Goal: Task Accomplishment & Management: Manage account settings

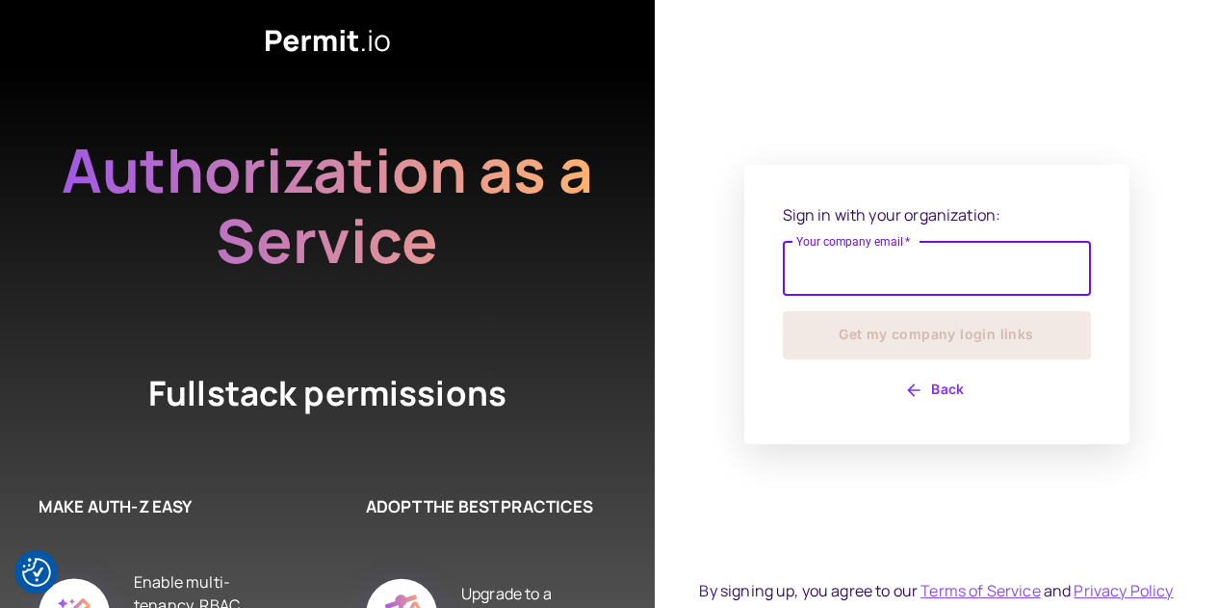
type input "**********"
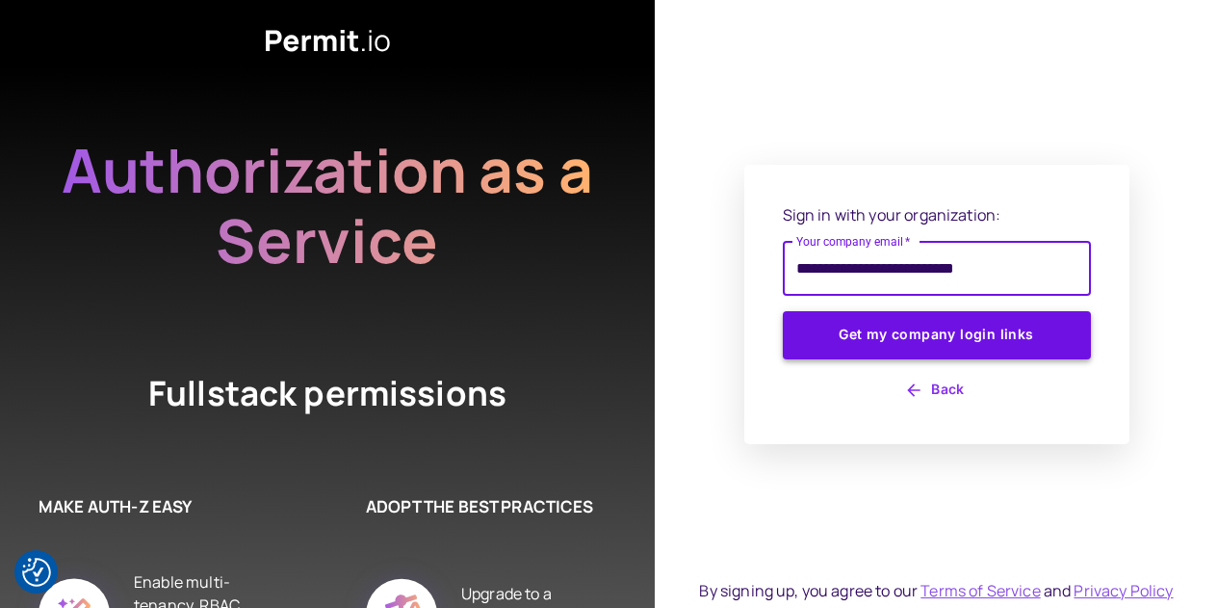
click at [1018, 339] on button "Get my company login links" at bounding box center [937, 335] width 308 height 48
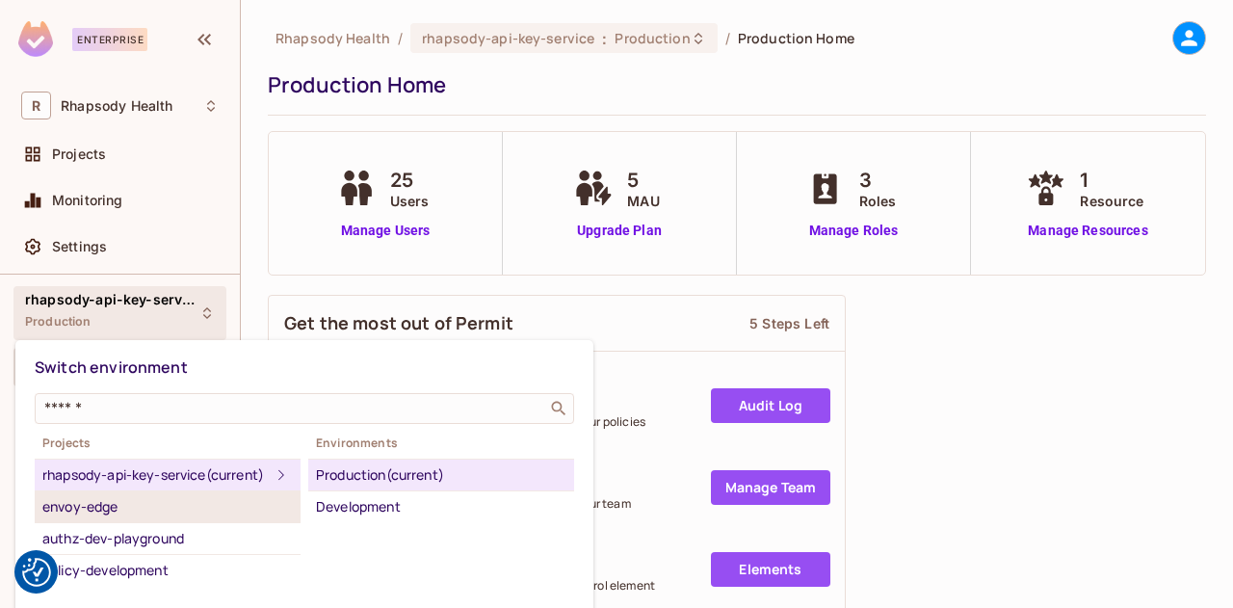
click at [135, 518] on div "envoy-edge" at bounding box center [167, 506] width 250 height 23
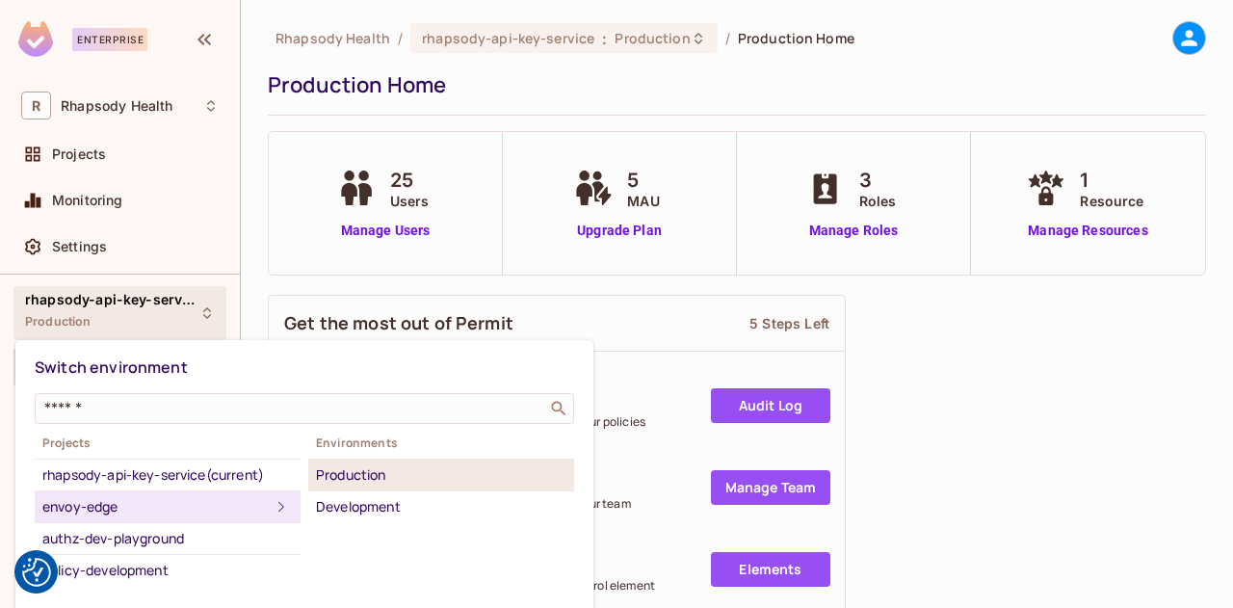
click at [380, 479] on div "Production" at bounding box center [441, 474] width 250 height 23
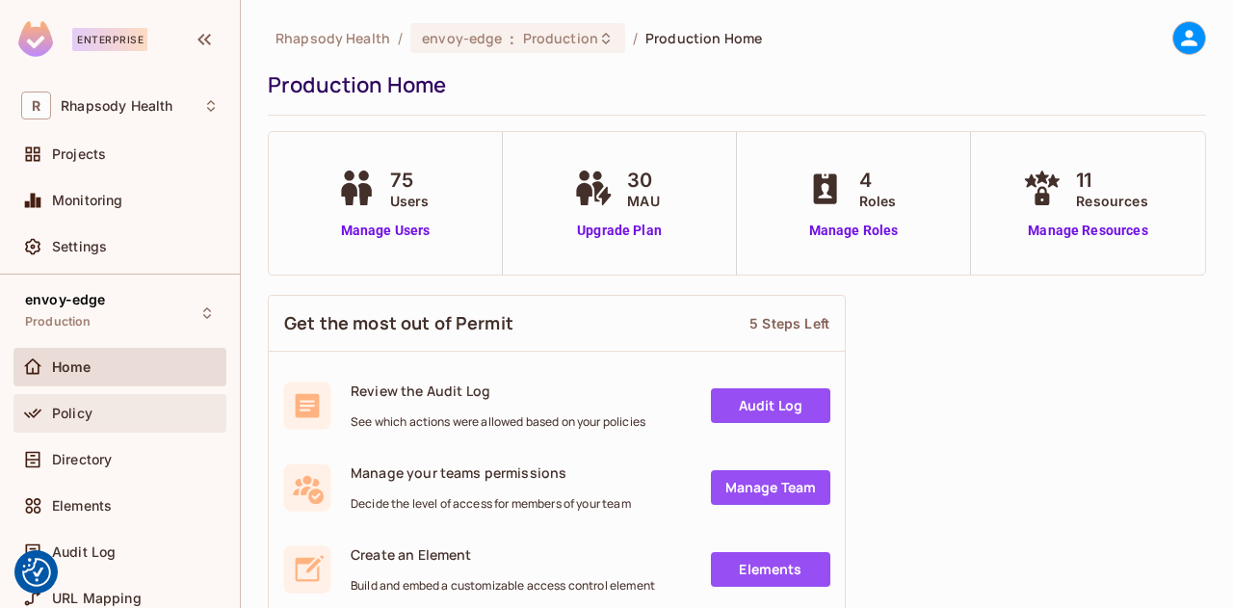
click at [122, 419] on div "Policy" at bounding box center [135, 412] width 167 height 15
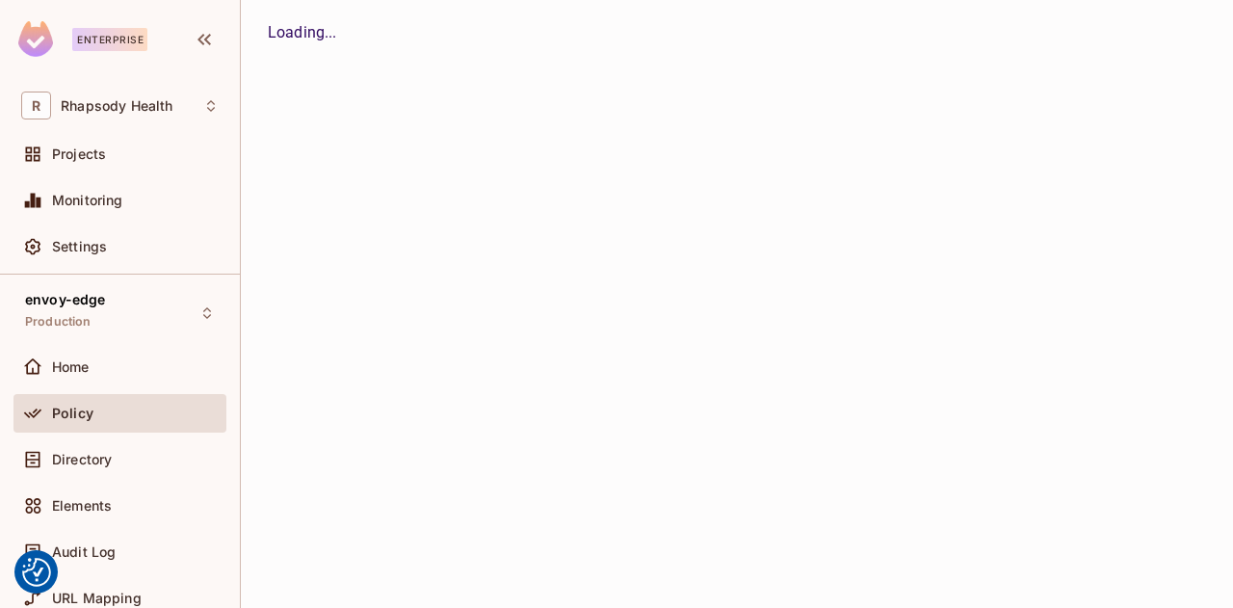
click at [122, 419] on div "Policy" at bounding box center [135, 412] width 167 height 15
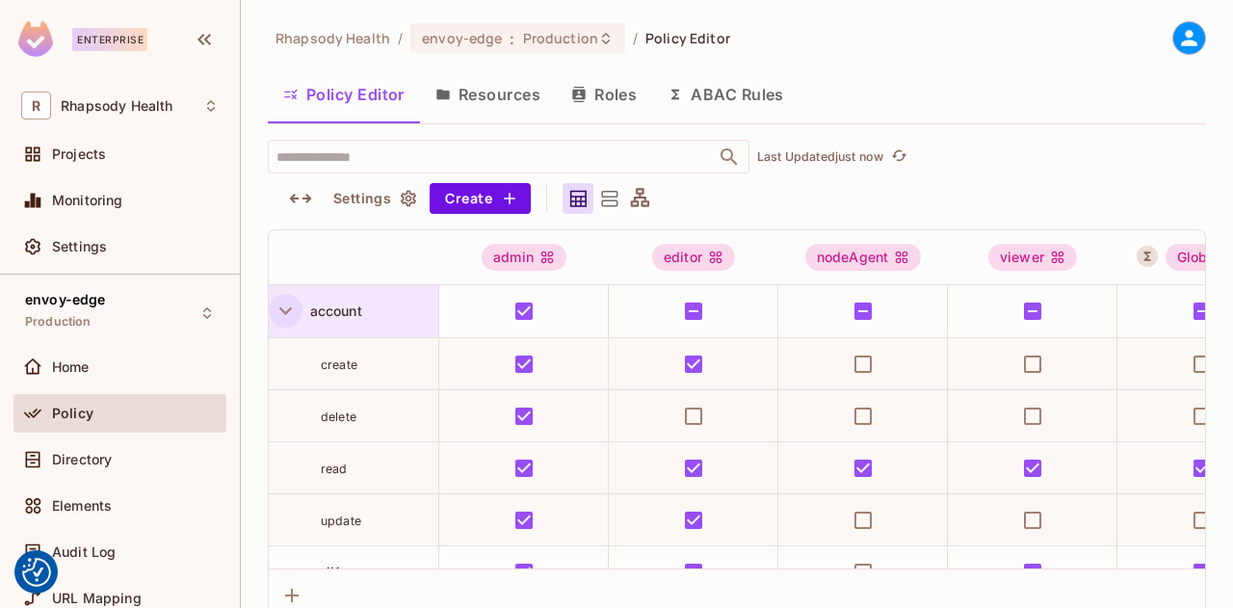
click at [277, 318] on icon "button" at bounding box center [286, 311] width 26 height 26
click at [288, 313] on icon "button" at bounding box center [286, 311] width 26 height 26
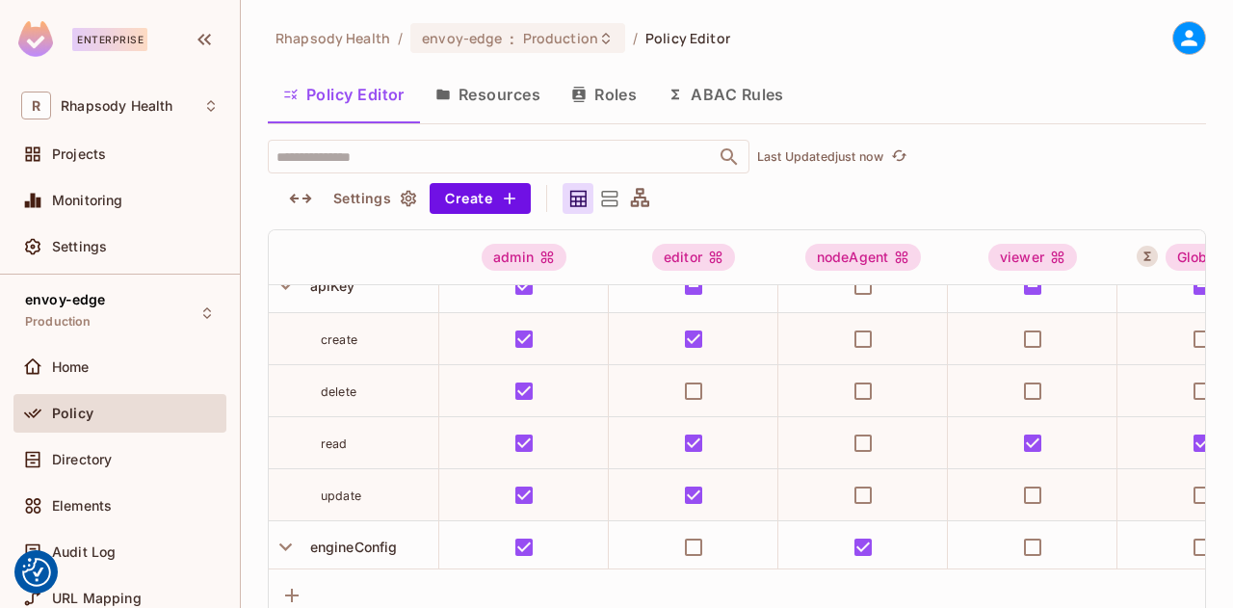
scroll to position [287, 0]
click at [1078, 68] on div "Rhapsody Health / envoy-edge : Production / Policy Editor Policy Editor Resourc…" at bounding box center [737, 321] width 938 height 600
click at [1093, 65] on div "Rhapsody Health / envoy-edge : Production / Policy Editor Policy Editor Resourc…" at bounding box center [737, 321] width 938 height 600
click at [1098, 62] on div "Rhapsody Health / envoy-edge : Production / Policy Editor Policy Editor Resourc…" at bounding box center [737, 321] width 938 height 600
click at [1072, 57] on div "Rhapsody Health / envoy-edge : Production / Policy Editor Policy Editor Resourc…" at bounding box center [737, 321] width 938 height 600
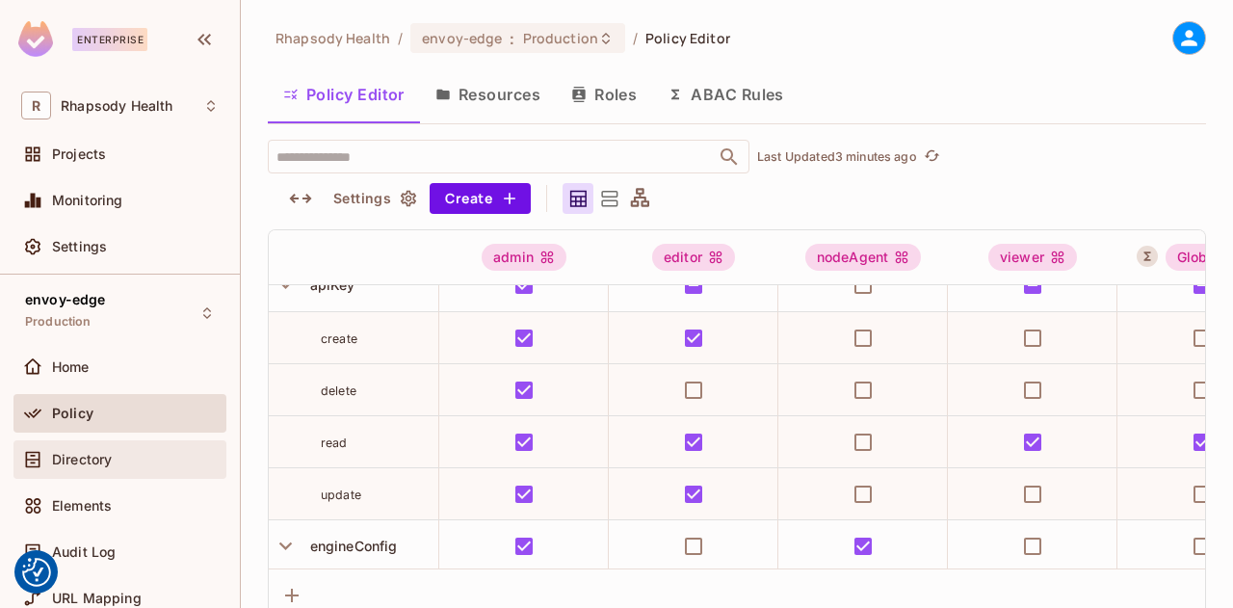
click at [161, 453] on div "Directory" at bounding box center [135, 459] width 167 height 15
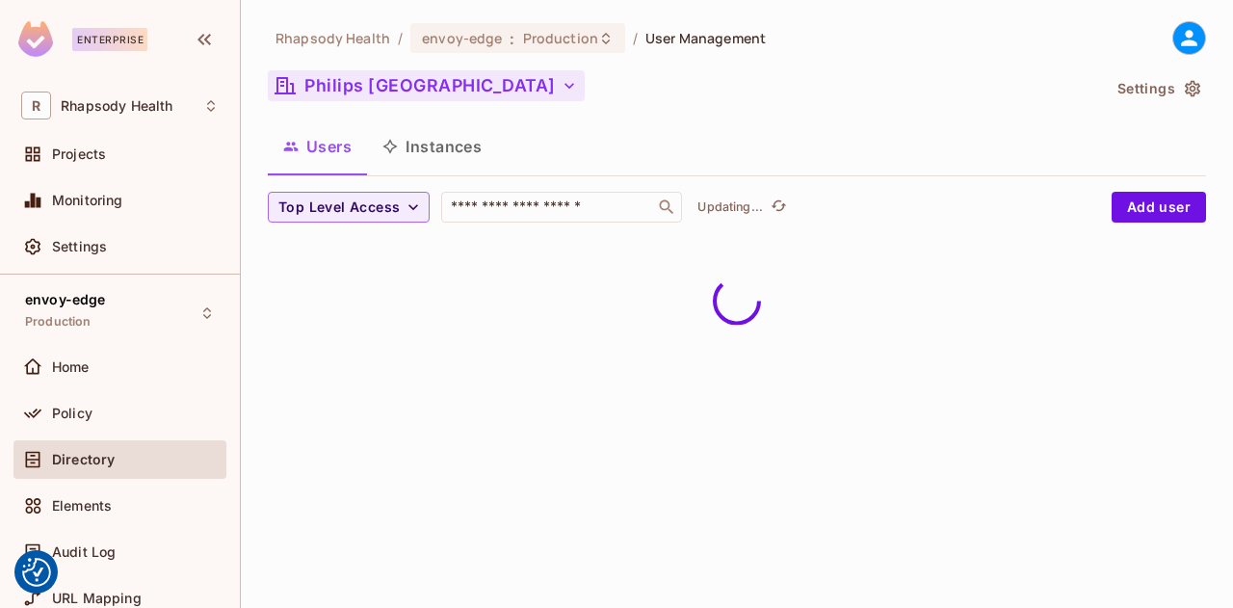
click at [559, 76] on icon "button" at bounding box center [568, 85] width 19 height 19
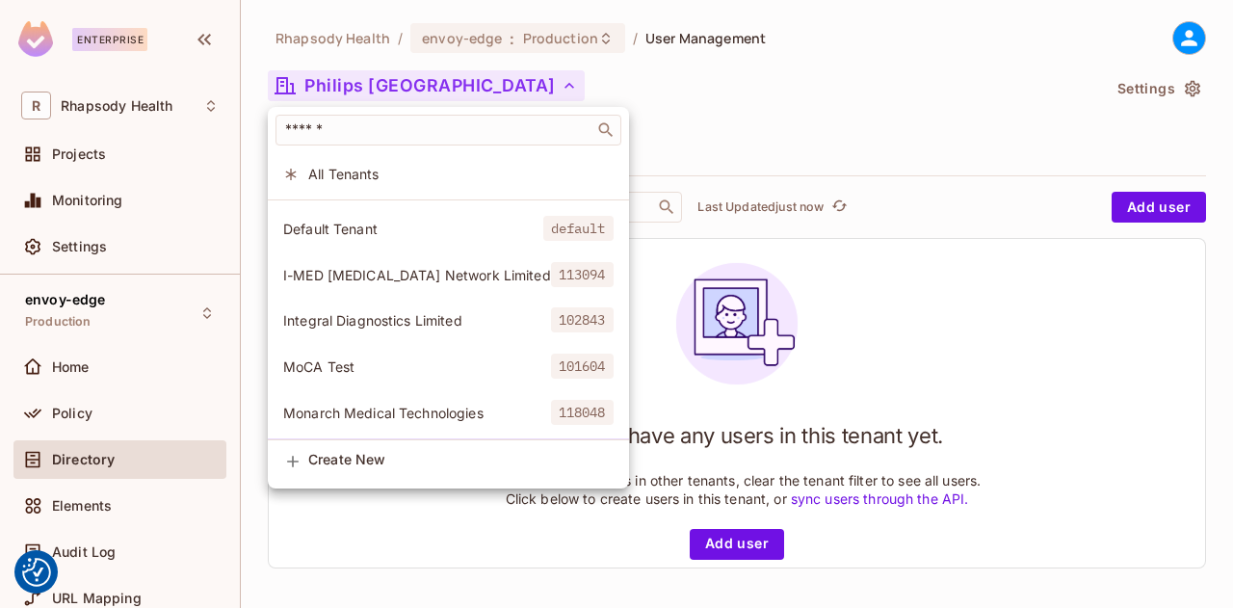
scroll to position [89, 0]
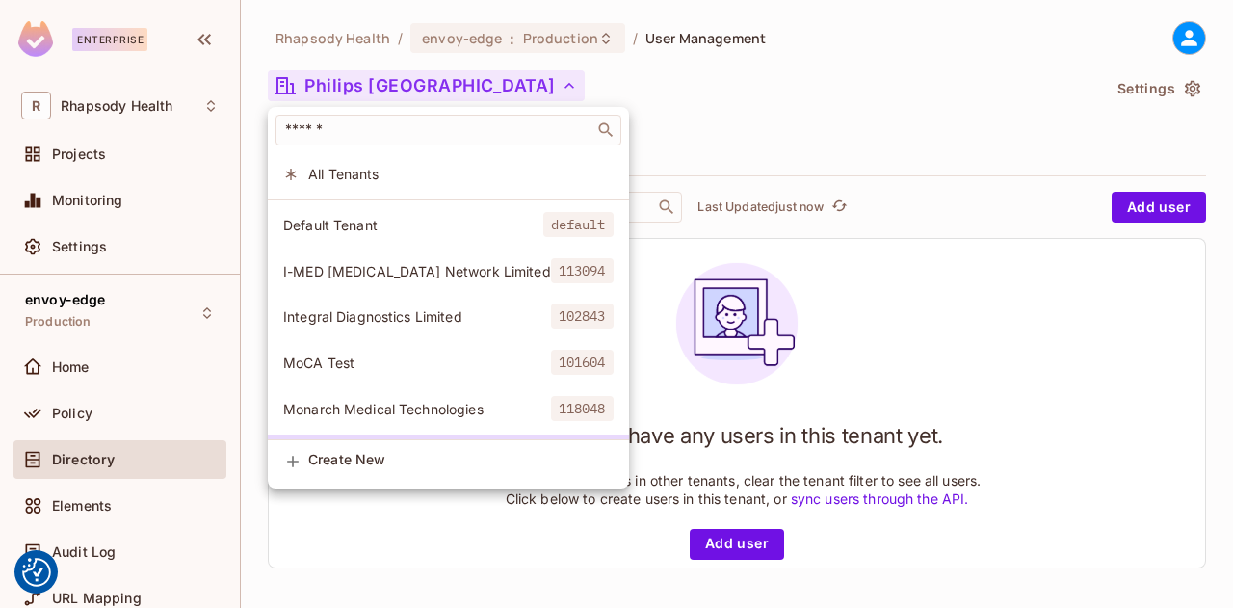
click at [455, 319] on span "Integral Diagnostics Limited" at bounding box center [417, 316] width 268 height 18
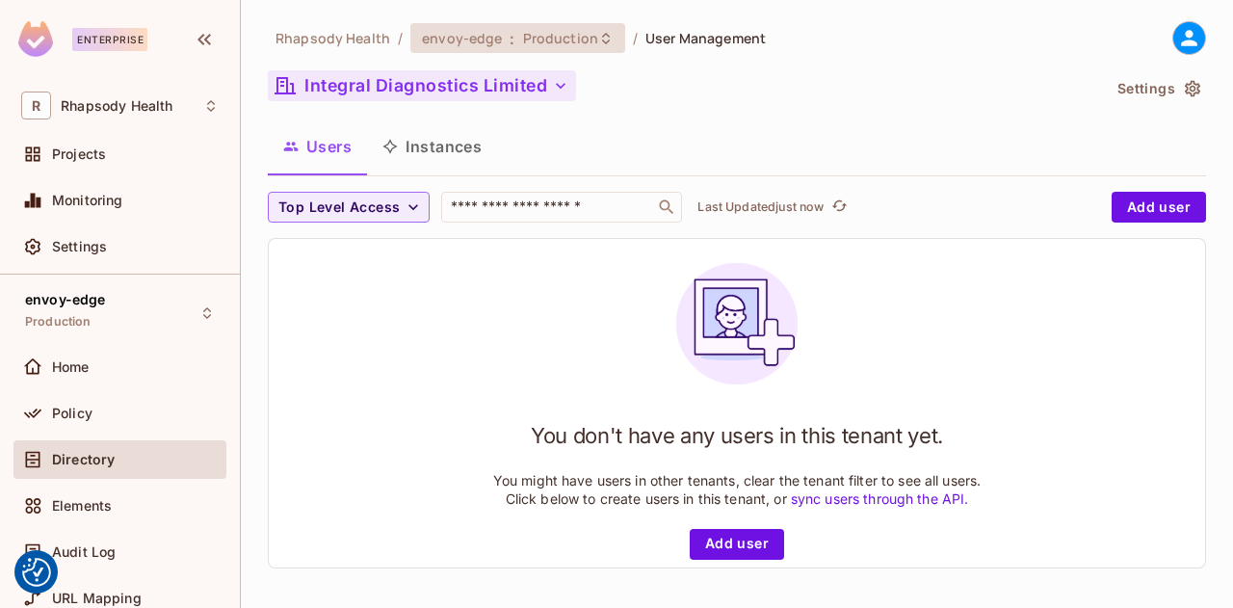
click at [590, 48] on div "envoy-edge : Production" at bounding box center [517, 38] width 215 height 30
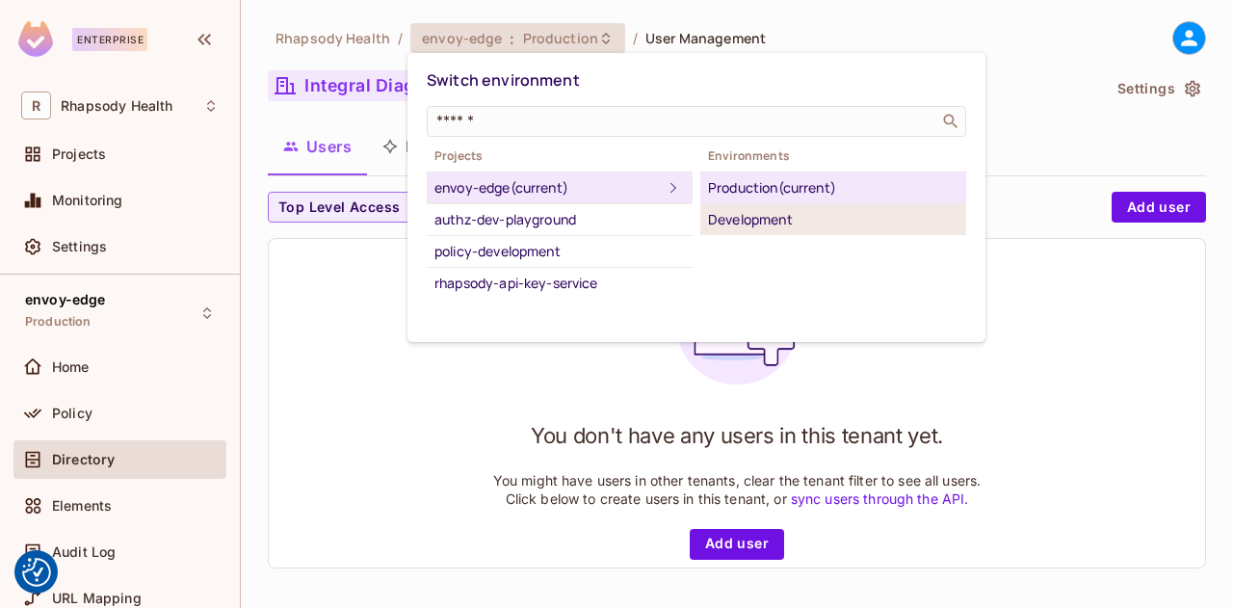
click at [762, 227] on div "Development" at bounding box center [833, 219] width 250 height 23
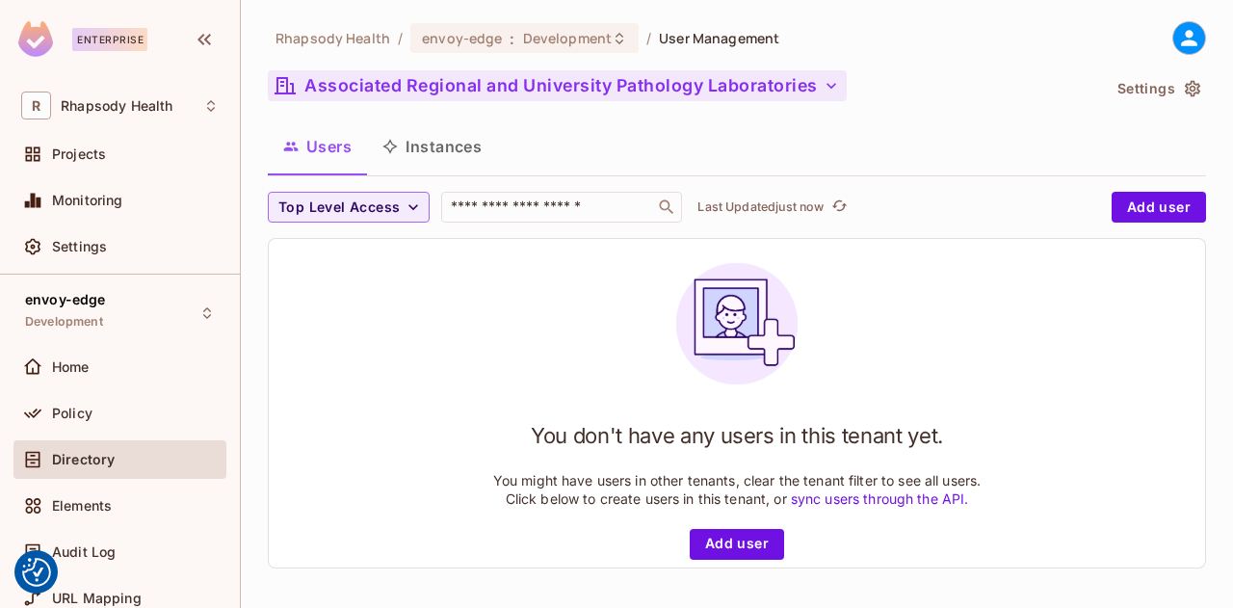
click at [387, 79] on button "Associated Regional and University Pathology Laboratories" at bounding box center [557, 85] width 579 height 31
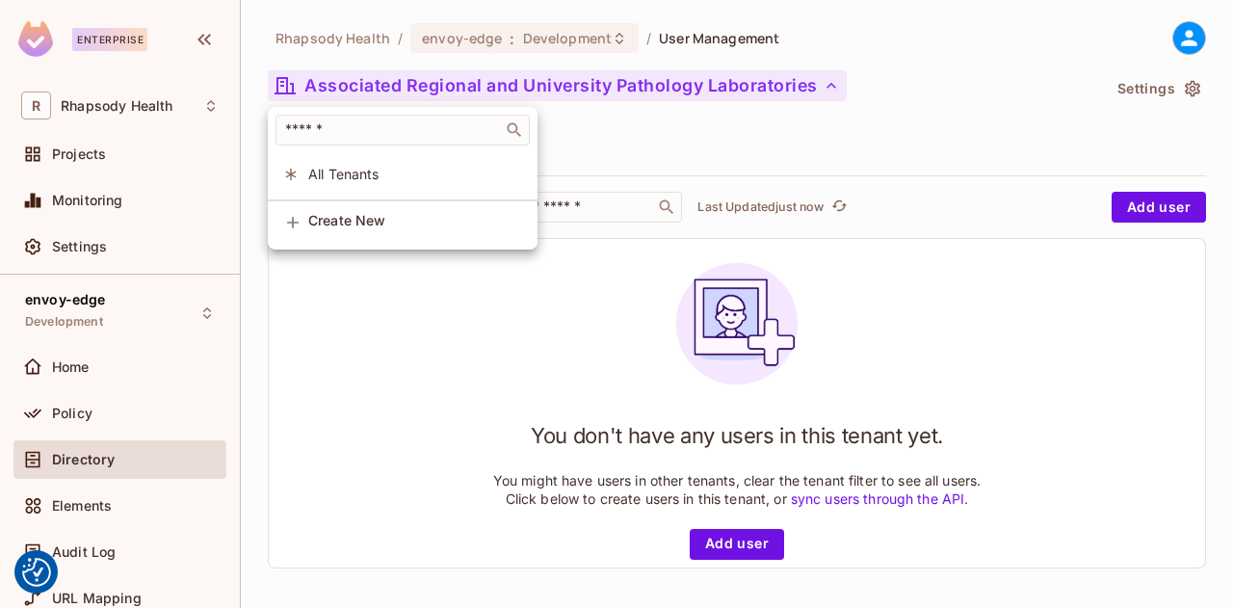
click at [591, 161] on div at bounding box center [616, 304] width 1233 height 608
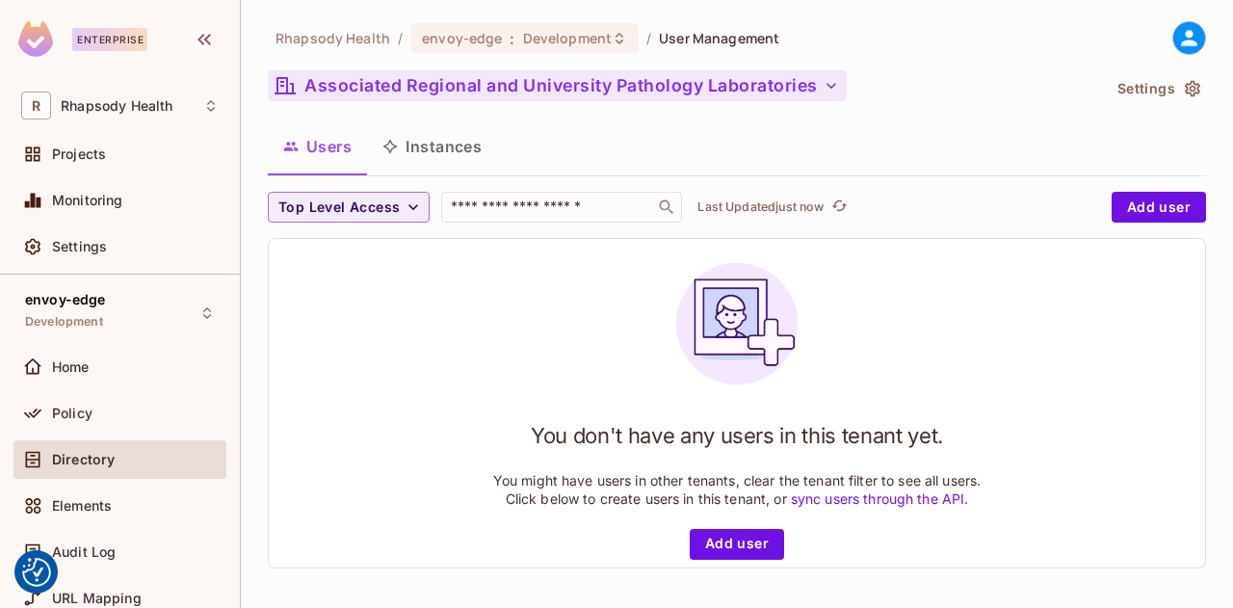
click at [623, 80] on button "Associated Regional and University Pathology Laboratories" at bounding box center [557, 85] width 579 height 31
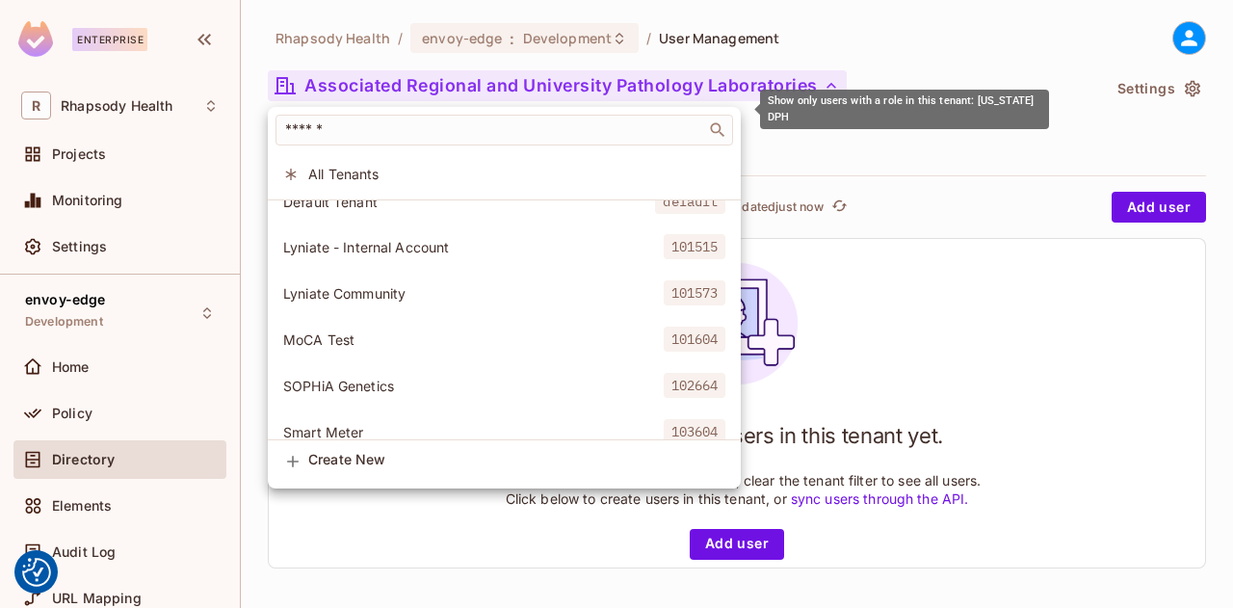
scroll to position [237, 0]
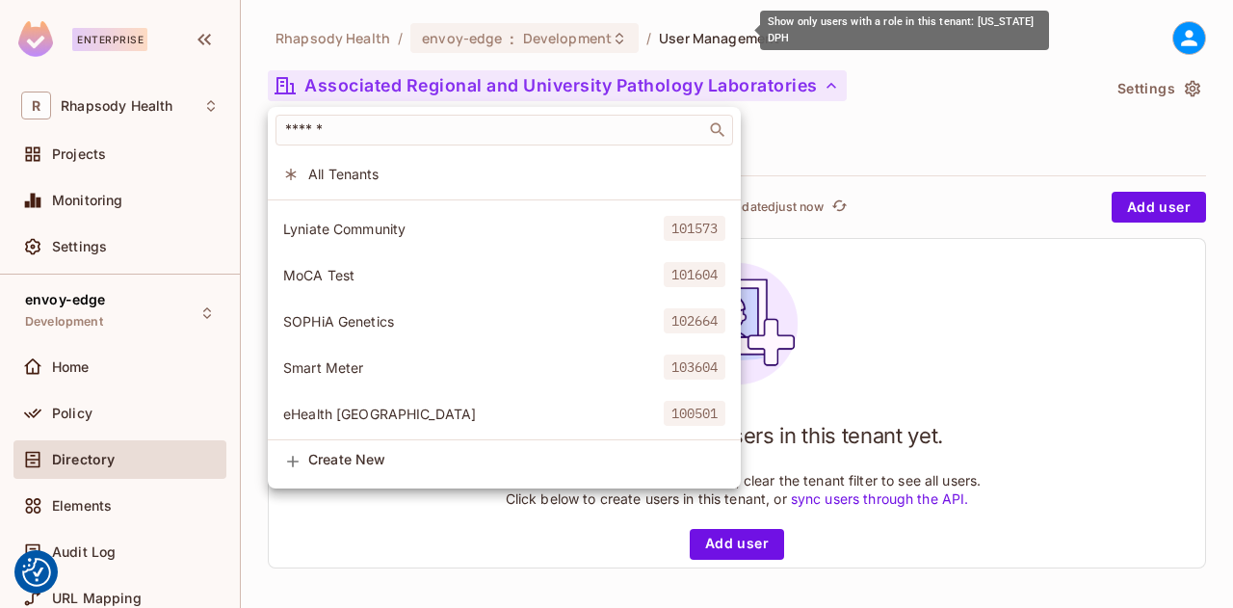
click at [933, 143] on div at bounding box center [616, 304] width 1233 height 608
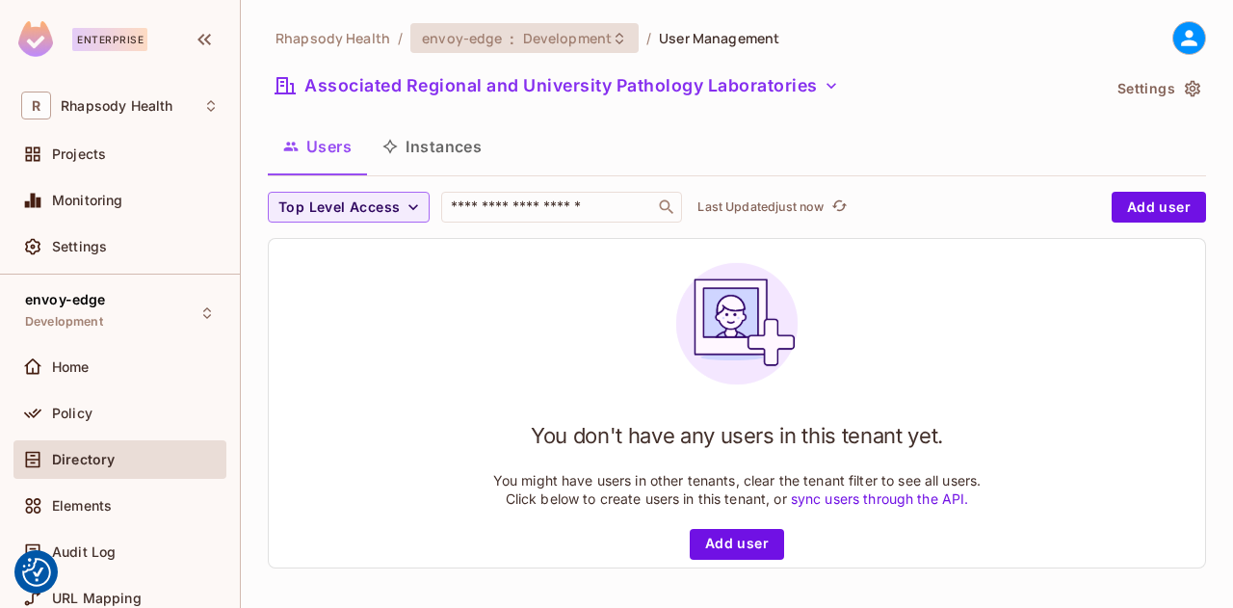
click at [580, 33] on span "Development" at bounding box center [567, 38] width 89 height 18
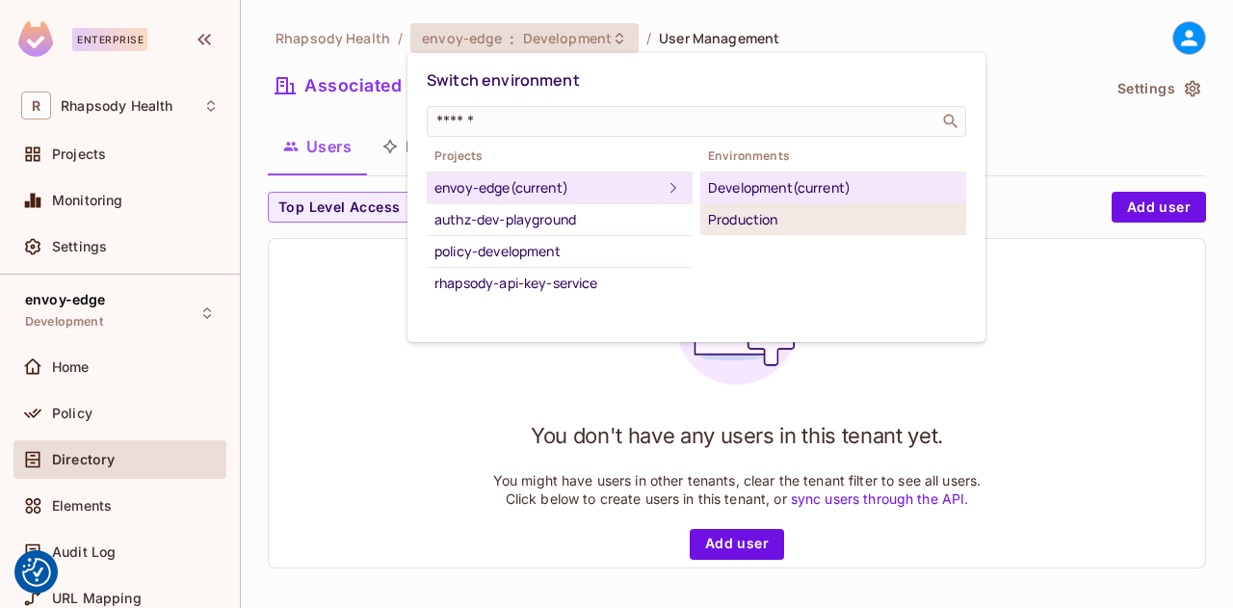
click at [777, 220] on div "Production" at bounding box center [833, 219] width 250 height 23
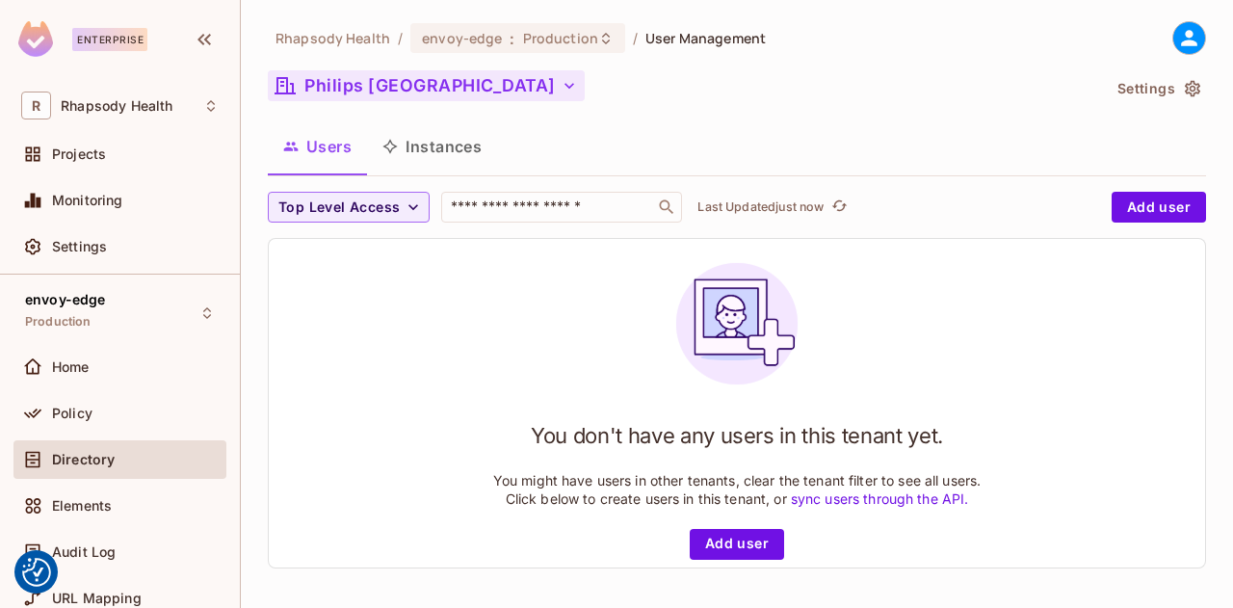
click at [564, 86] on icon "button" at bounding box center [569, 86] width 10 height 6
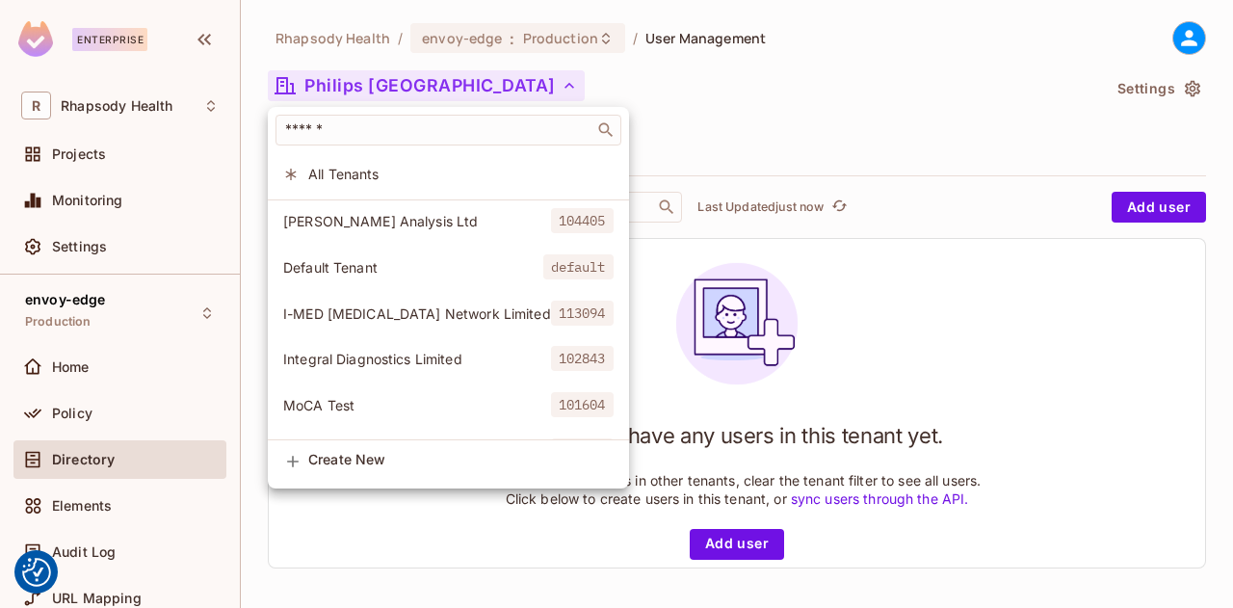
scroll to position [84, 0]
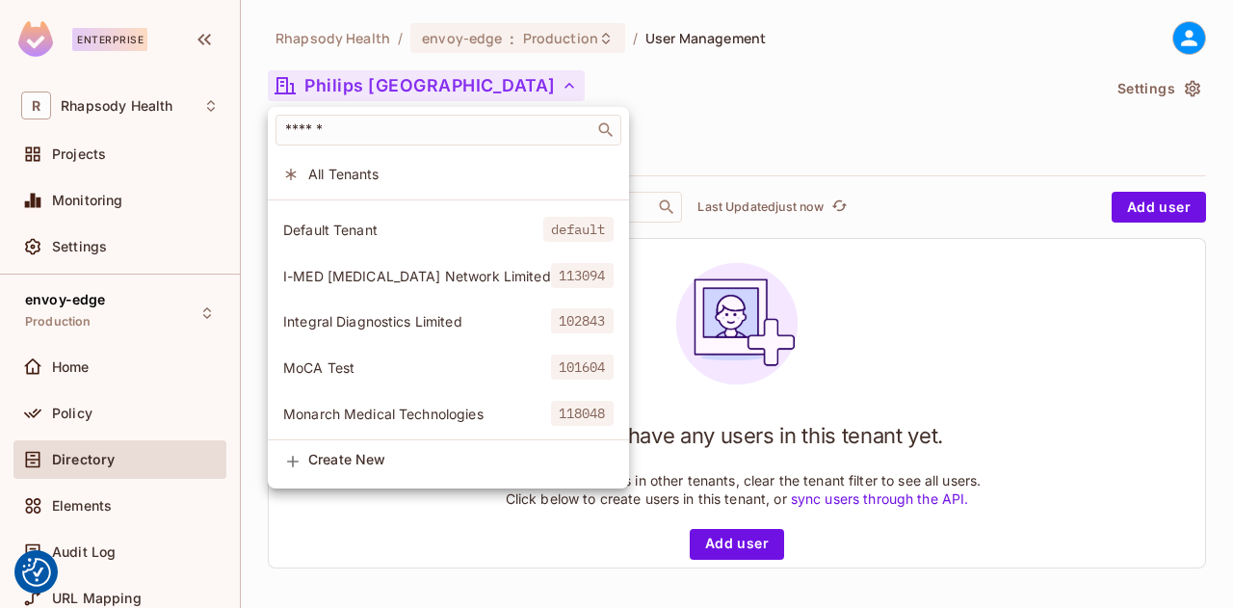
click at [456, 318] on span "Integral Diagnostics Limited" at bounding box center [417, 321] width 268 height 18
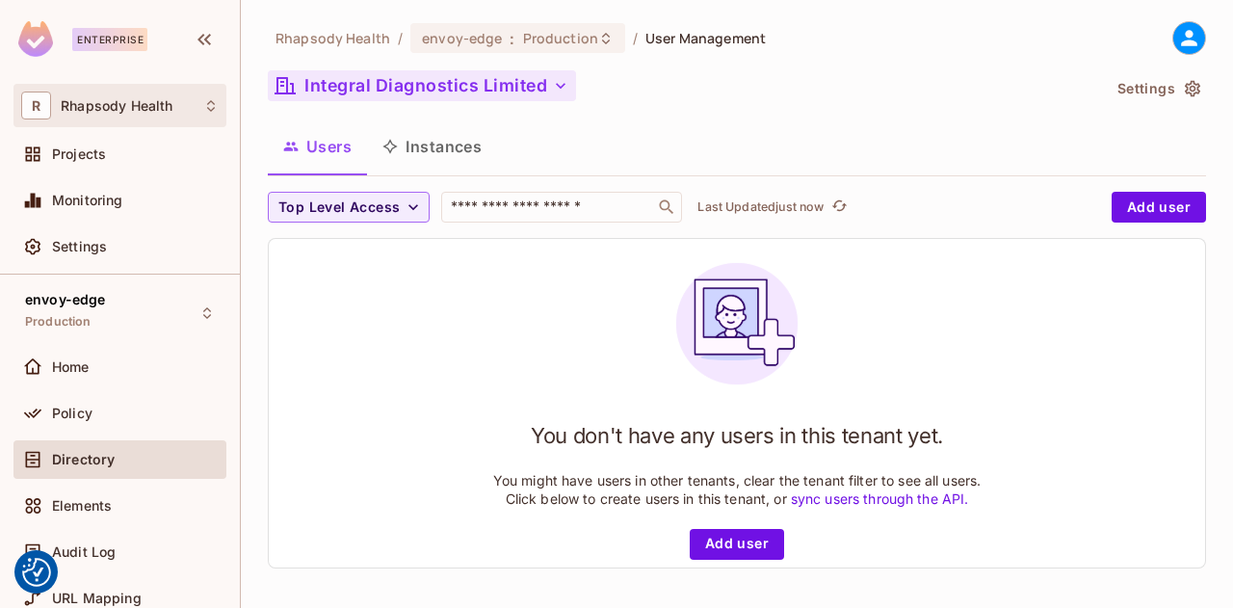
click at [174, 116] on div "R Rhapsody Health" at bounding box center [119, 105] width 197 height 28
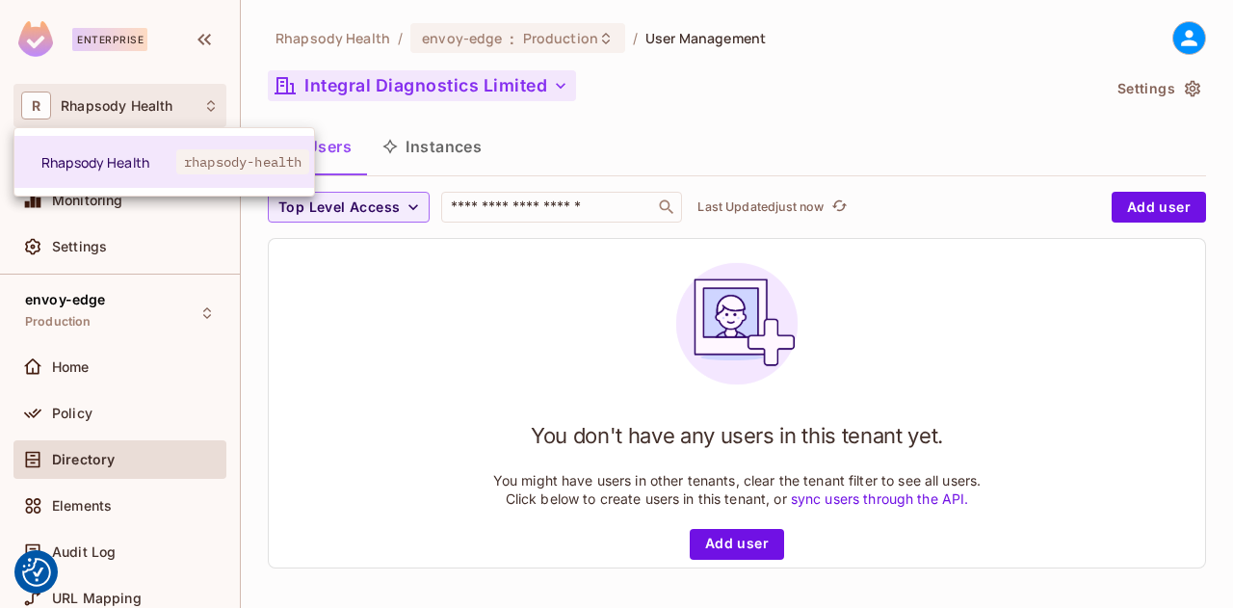
click at [697, 131] on div at bounding box center [616, 304] width 1233 height 608
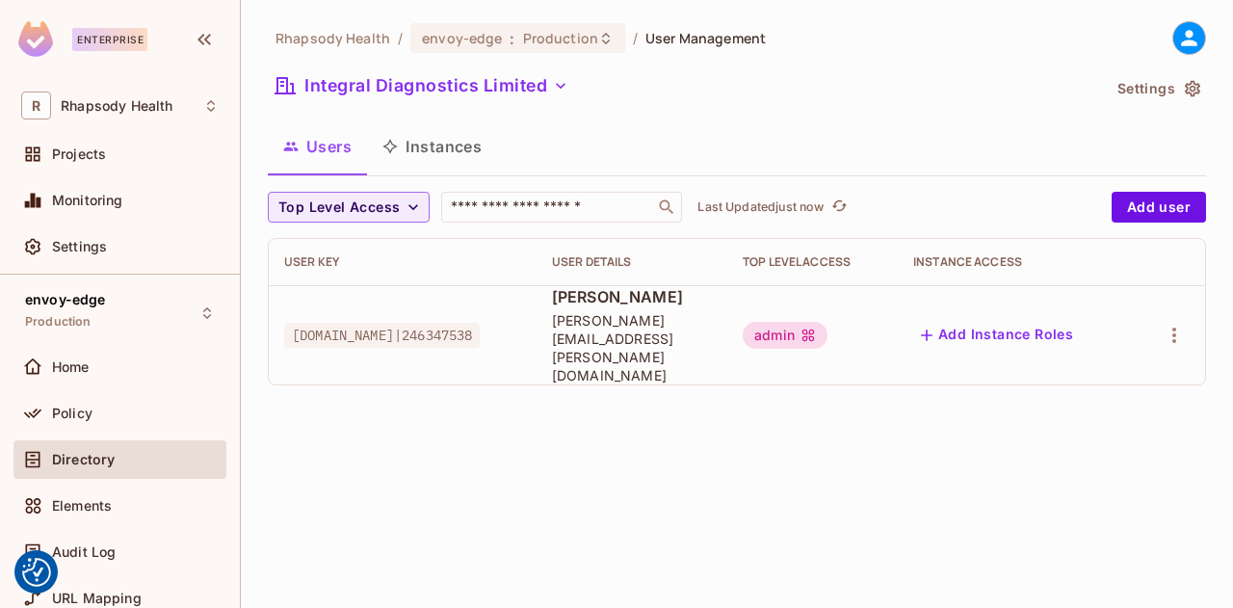
click at [833, 109] on div "Rhapsody Health / envoy-edge : Production / User Management Integral Diagnostic…" at bounding box center [737, 210] width 938 height 379
click at [1055, 65] on div "Rhapsody Health / envoy-edge : Production / User Management Integral Diagnostic…" at bounding box center [737, 210] width 938 height 379
click at [974, 447] on div "Rhapsody Health / envoy-edge : Production / User Management Integral Diagnostic…" at bounding box center [737, 304] width 992 height 608
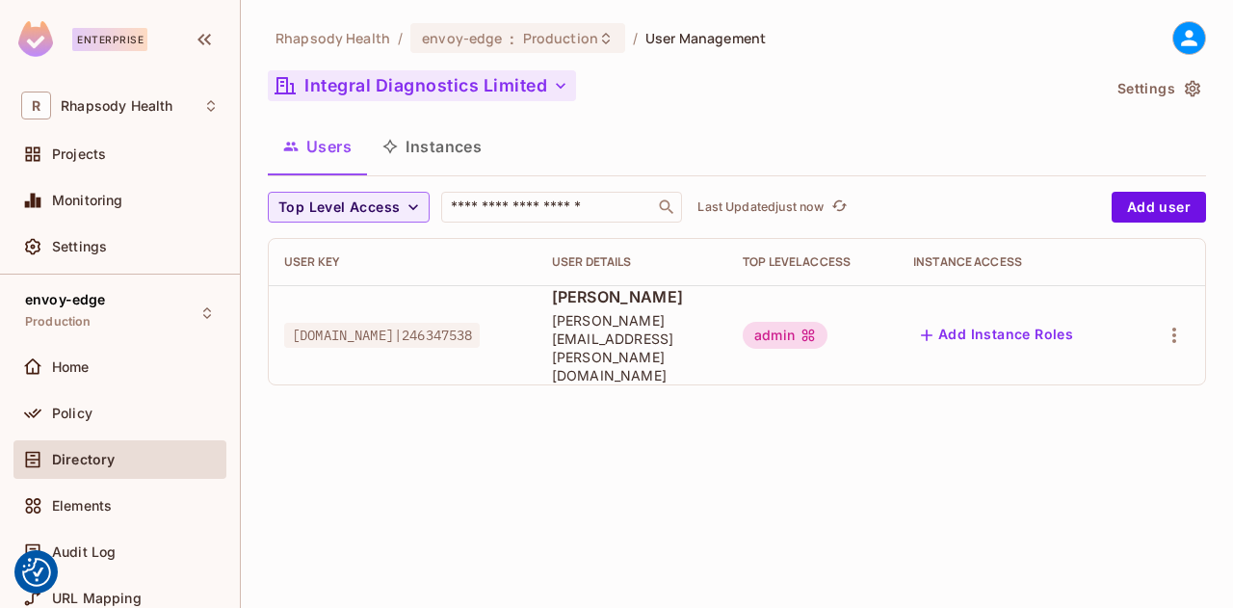
click at [470, 80] on button "Integral Diagnostics Limited" at bounding box center [422, 85] width 308 height 31
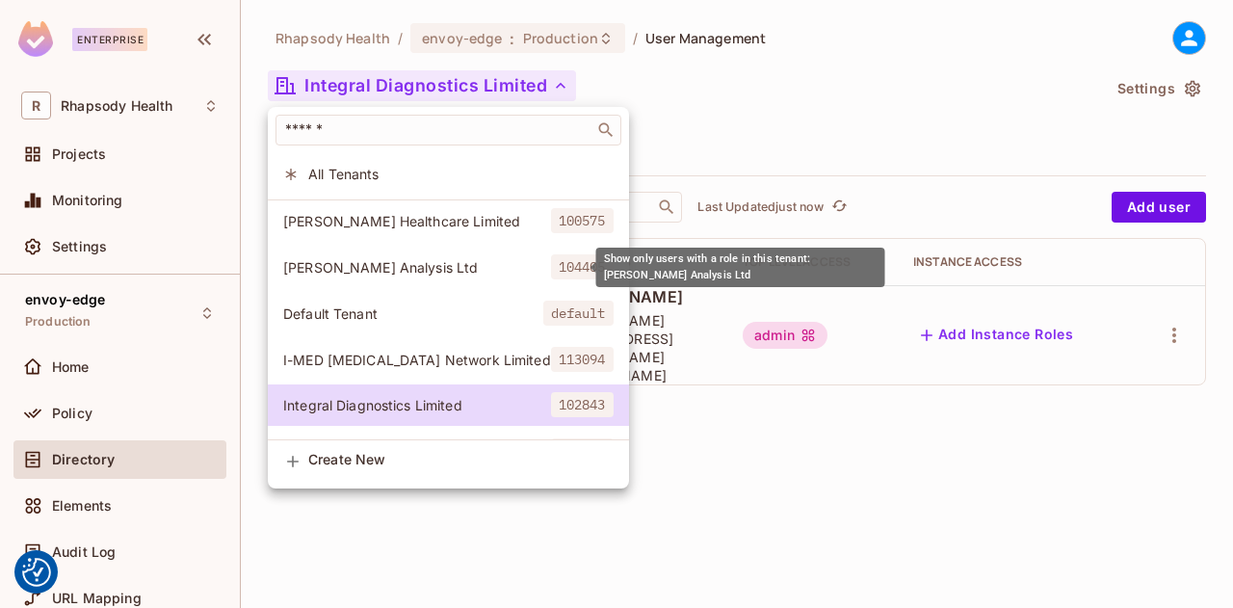
click at [543, 305] on span "default" at bounding box center [578, 312] width 70 height 25
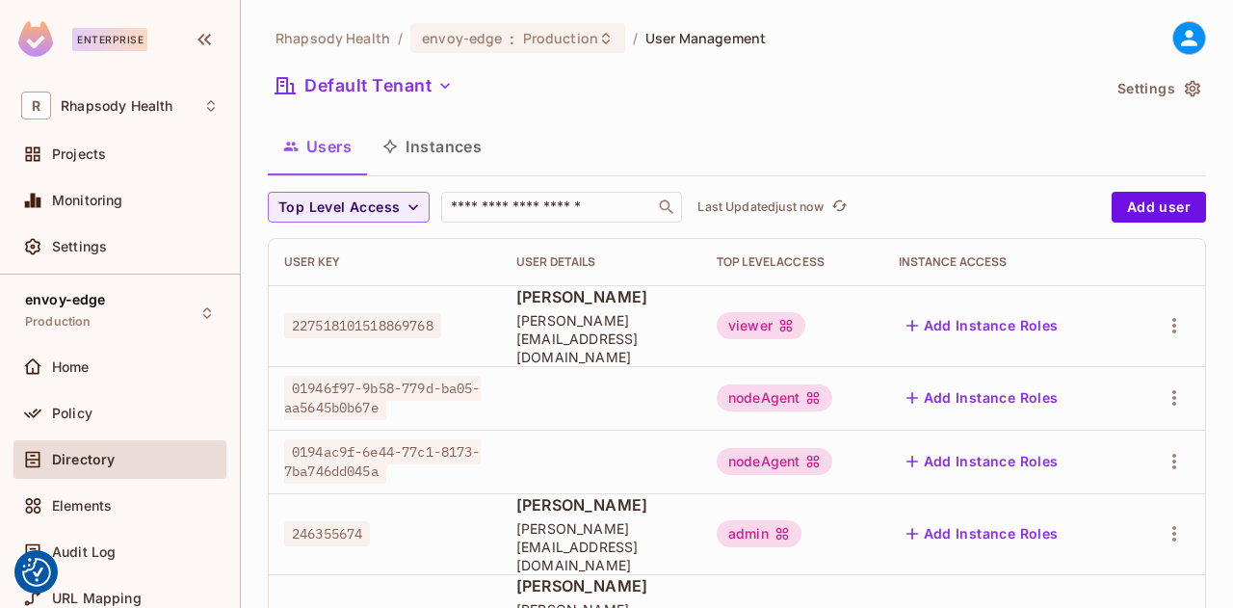
click at [868, 268] on div "Top Level Access" at bounding box center [791, 261] width 151 height 15
click at [623, 199] on keeper-lock "Open Keeper Popup" at bounding box center [633, 206] width 23 height 23
click at [551, 211] on input "text" at bounding box center [548, 206] width 202 height 19
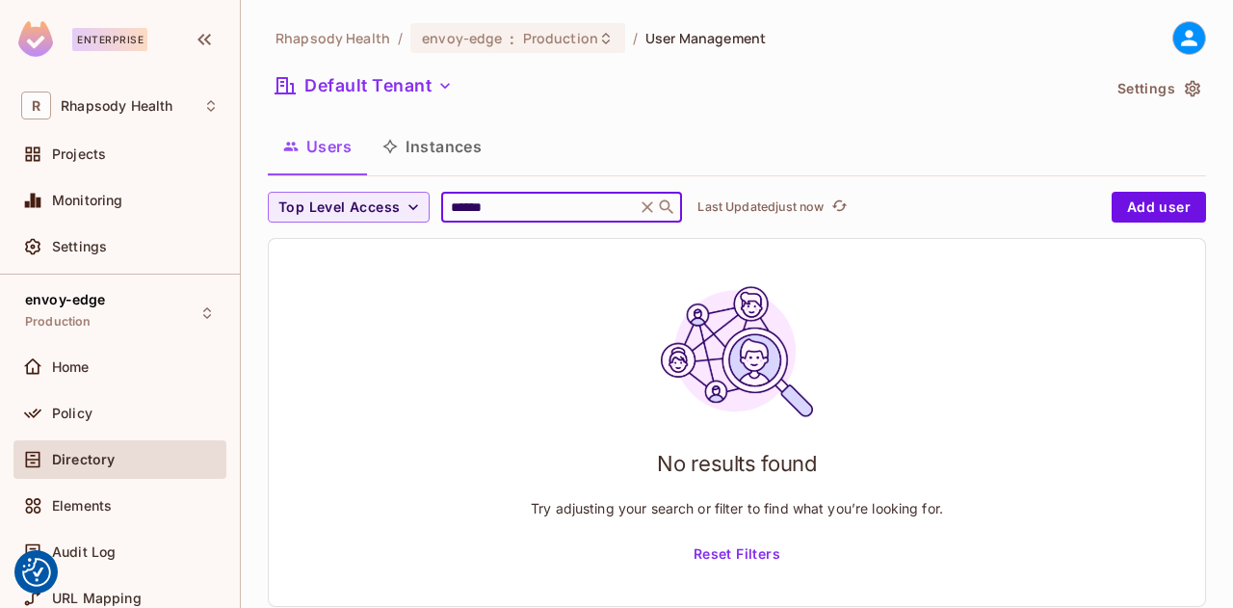
type input "******"
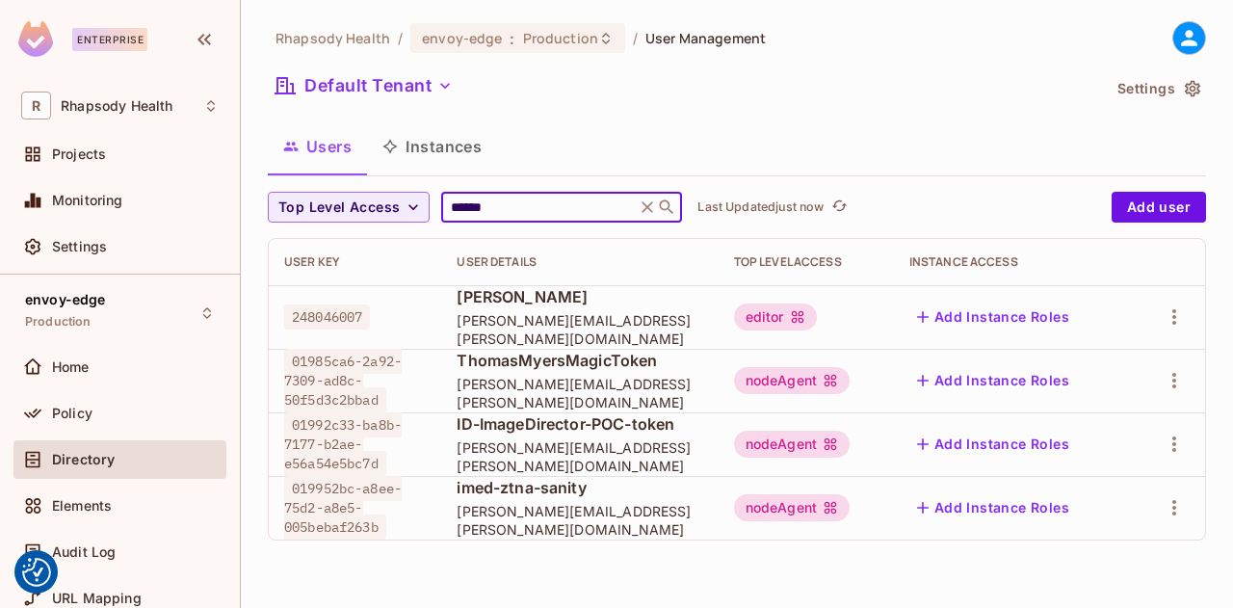
click at [1060, 79] on div "Default Tenant" at bounding box center [684, 88] width 832 height 37
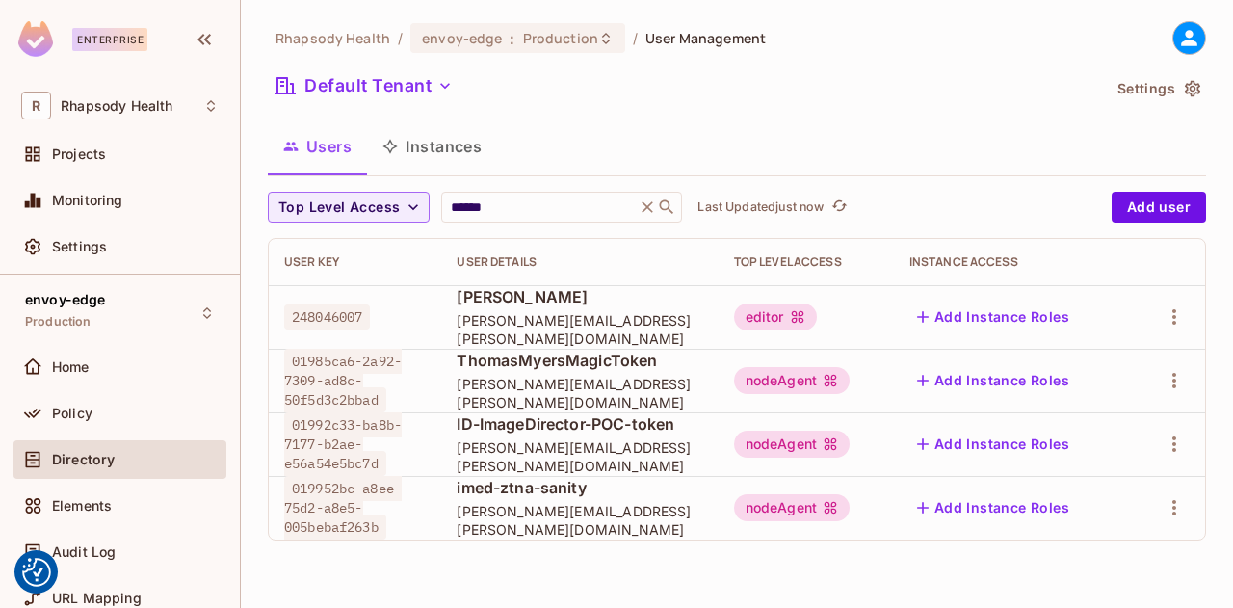
click at [1063, 82] on div "Default Tenant" at bounding box center [684, 88] width 832 height 37
click at [401, 92] on button "Default Tenant" at bounding box center [364, 85] width 193 height 31
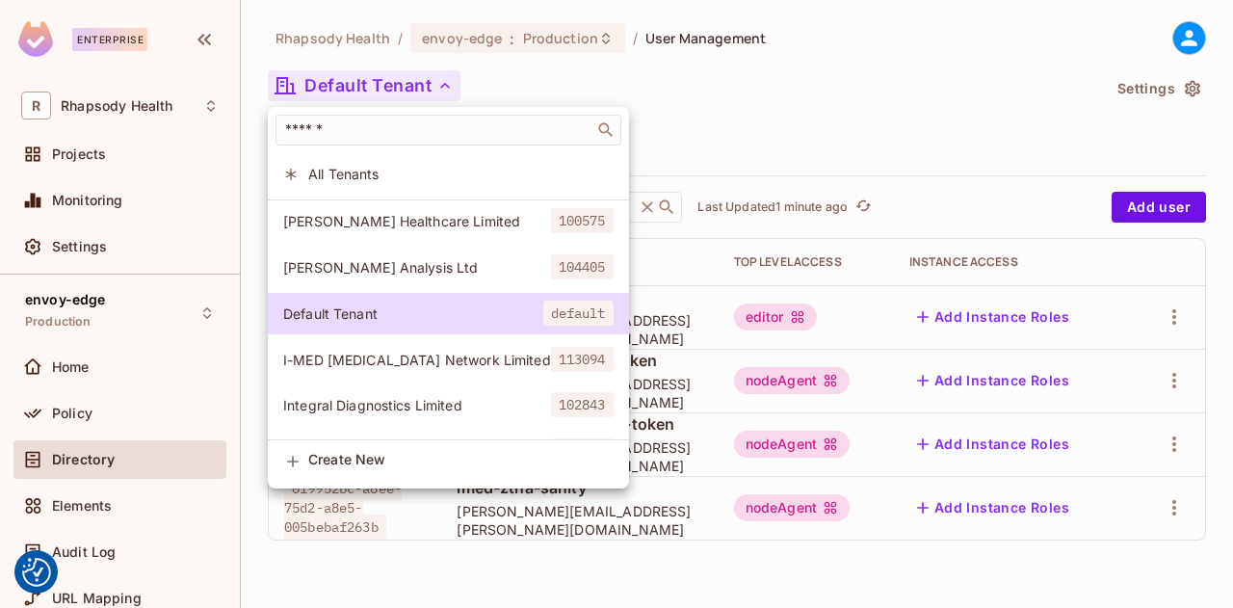
click at [64, 424] on div at bounding box center [616, 304] width 1233 height 608
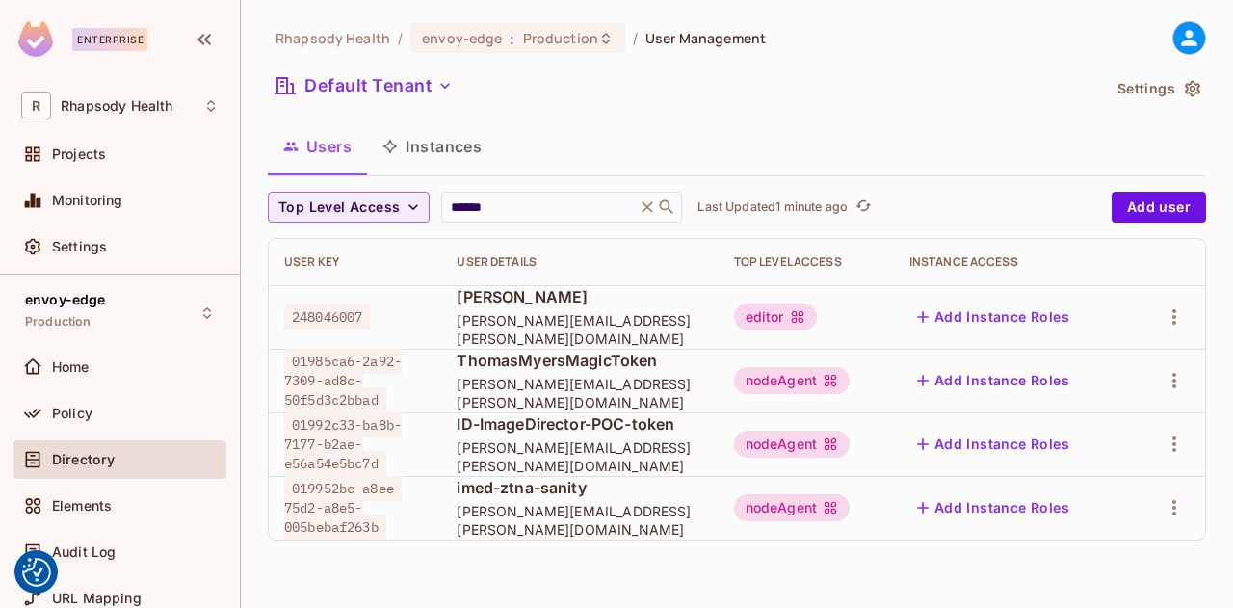
click at [64, 424] on div "Policy" at bounding box center [119, 413] width 197 height 23
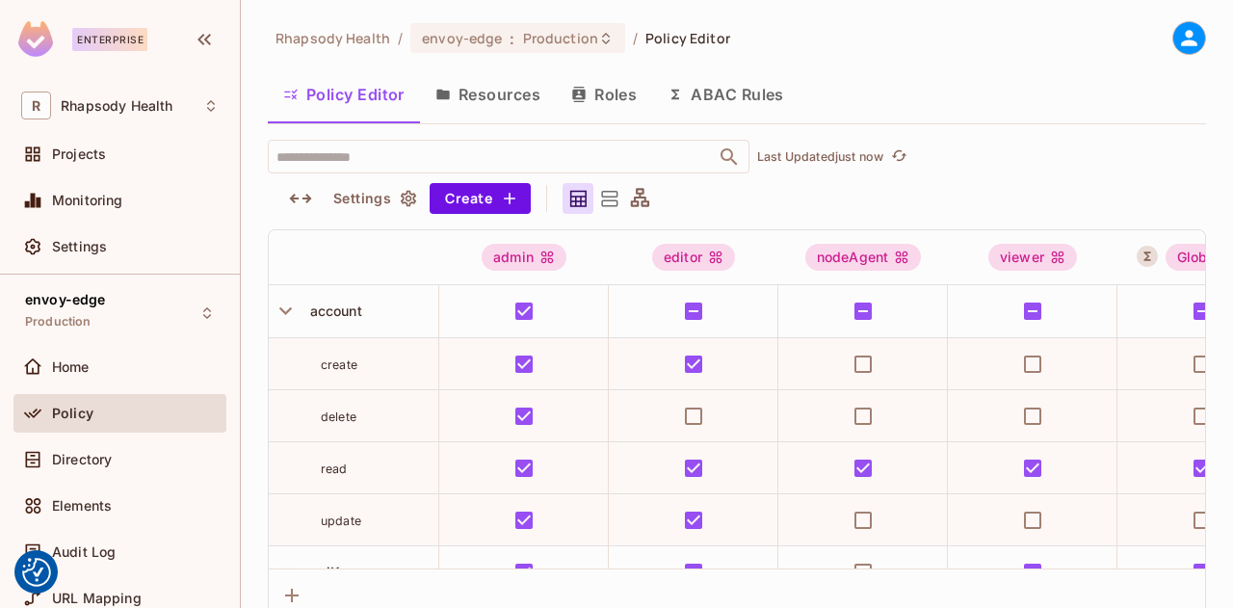
click at [726, 98] on button "ABAC Rules" at bounding box center [725, 94] width 147 height 48
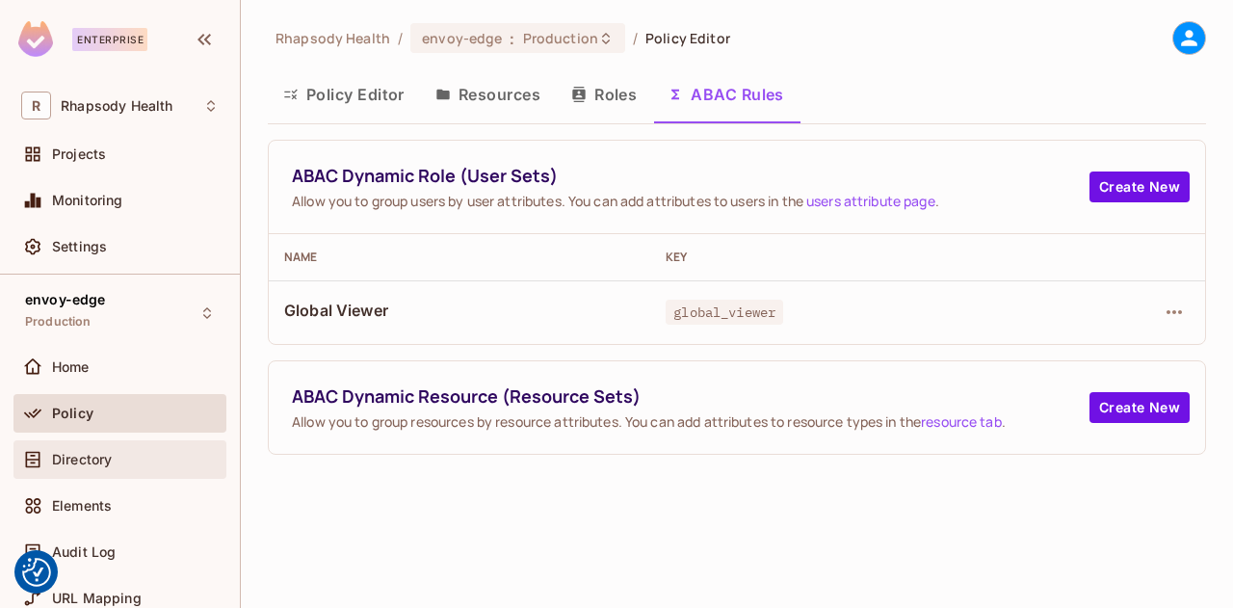
click at [98, 464] on span "Directory" at bounding box center [82, 459] width 60 height 15
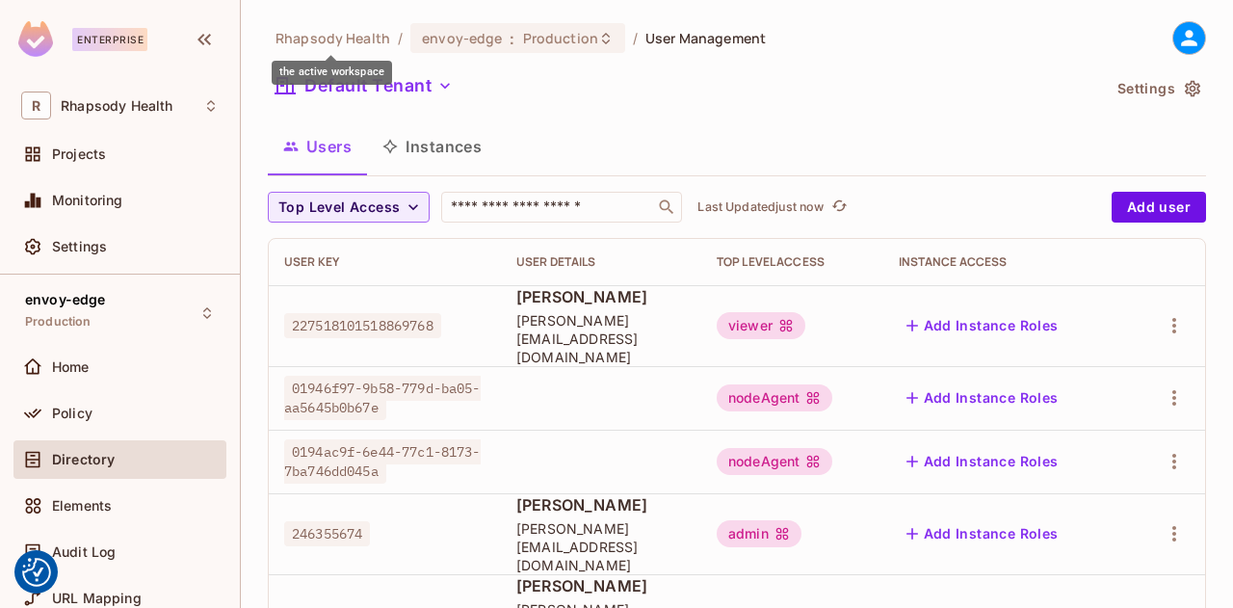
click at [328, 38] on span "Rhapsody Health" at bounding box center [332, 38] width 115 height 18
click at [408, 70] on button "Default Tenant" at bounding box center [364, 85] width 193 height 31
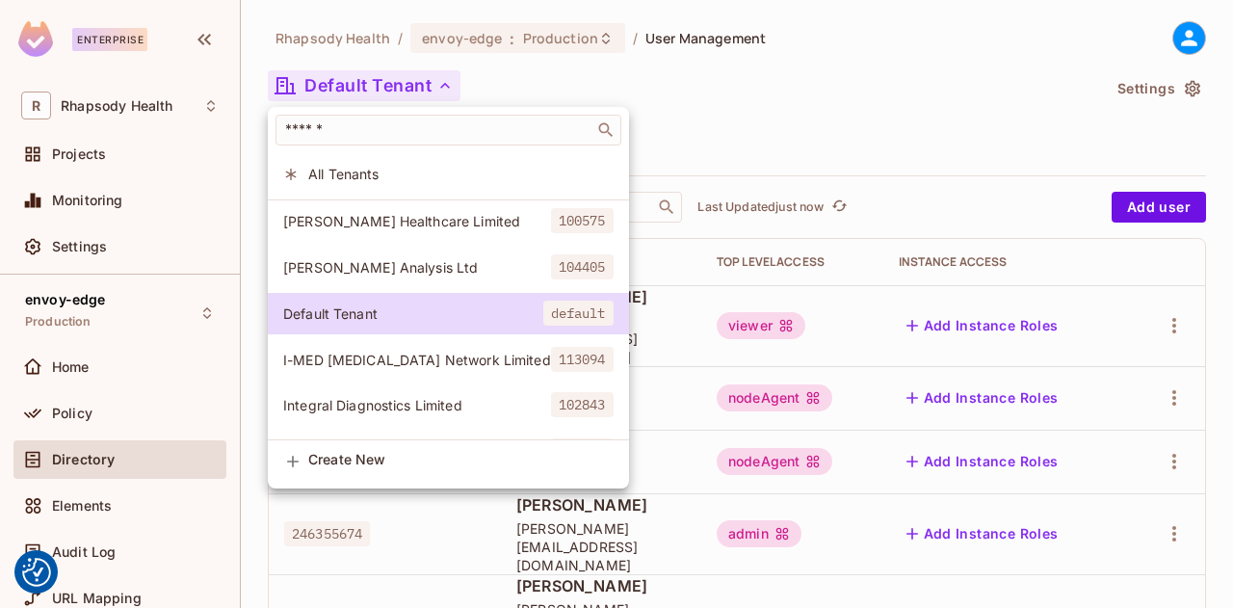
click at [766, 79] on div at bounding box center [616, 304] width 1233 height 608
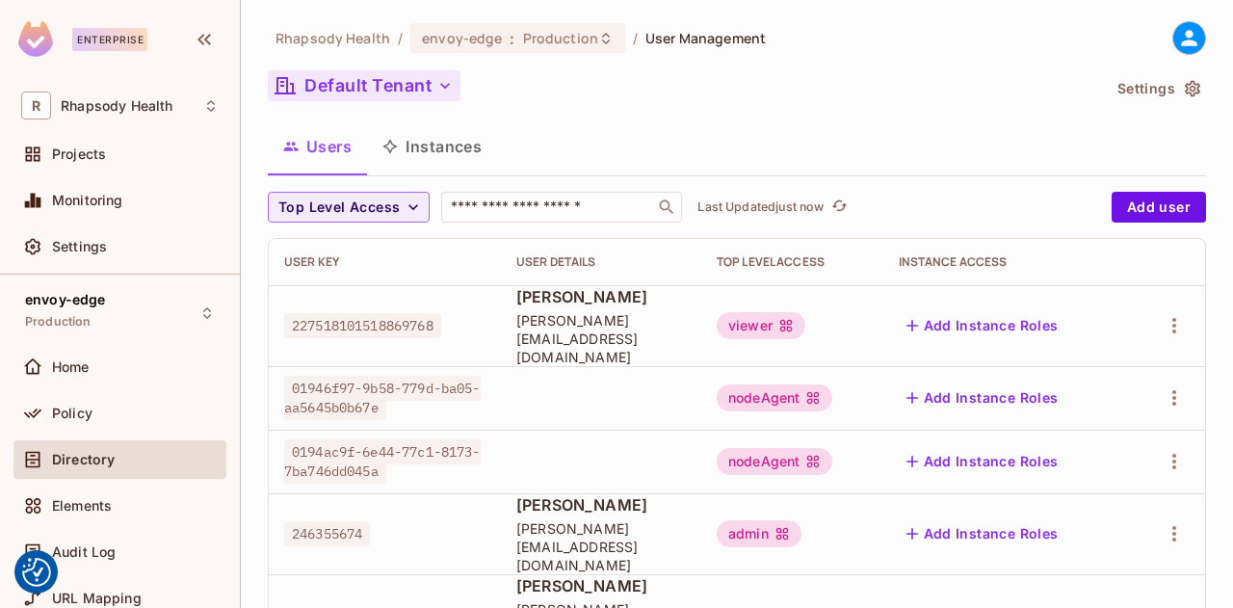
click at [450, 85] on icon "button" at bounding box center [444, 85] width 19 height 19
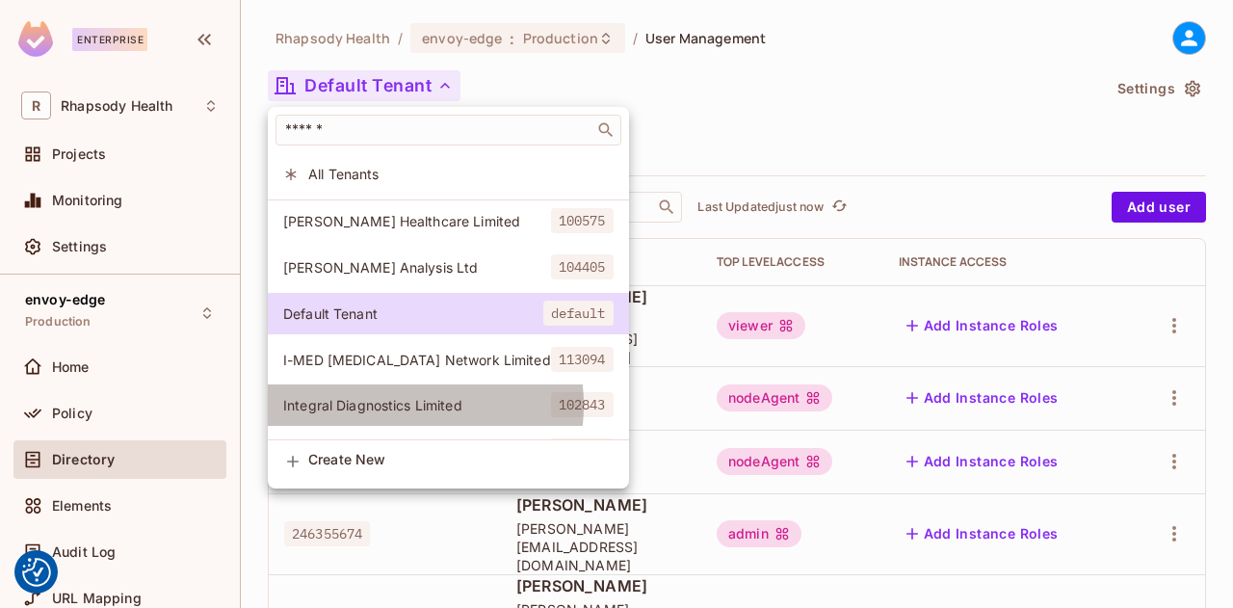
click at [400, 404] on span "Integral Diagnostics Limited" at bounding box center [417, 405] width 268 height 18
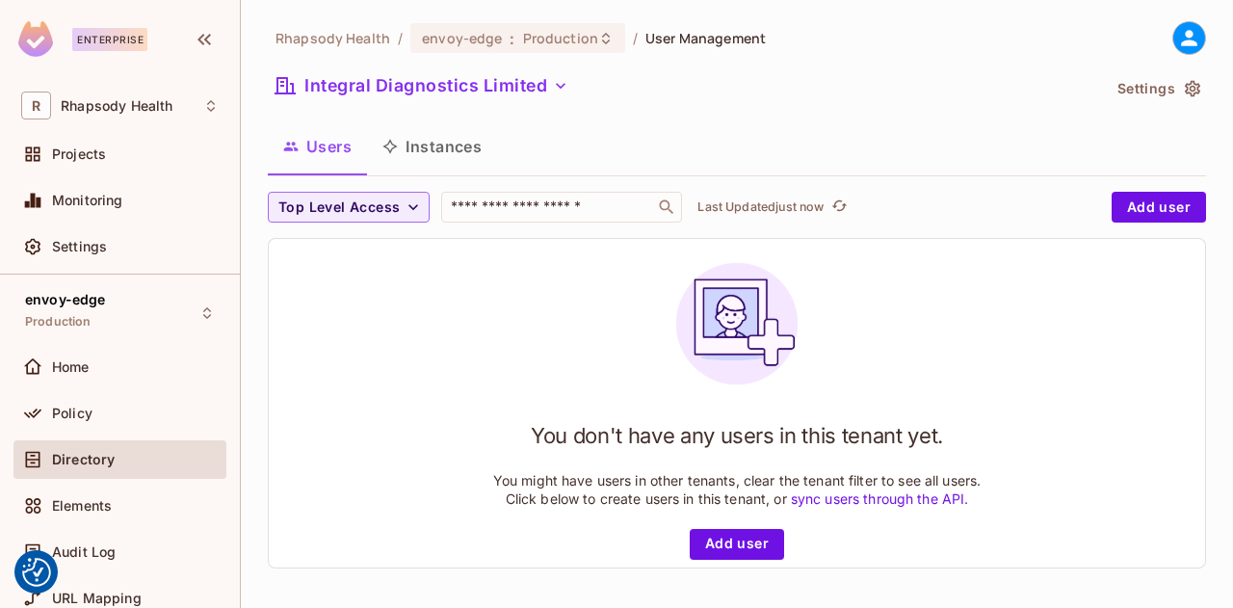
click at [1167, 115] on div "Rhapsody Health / envoy-edge : Production / User Management Integral Diagnostic…" at bounding box center [737, 302] width 938 height 562
click at [99, 561] on div "Audit Log" at bounding box center [119, 551] width 197 height 23
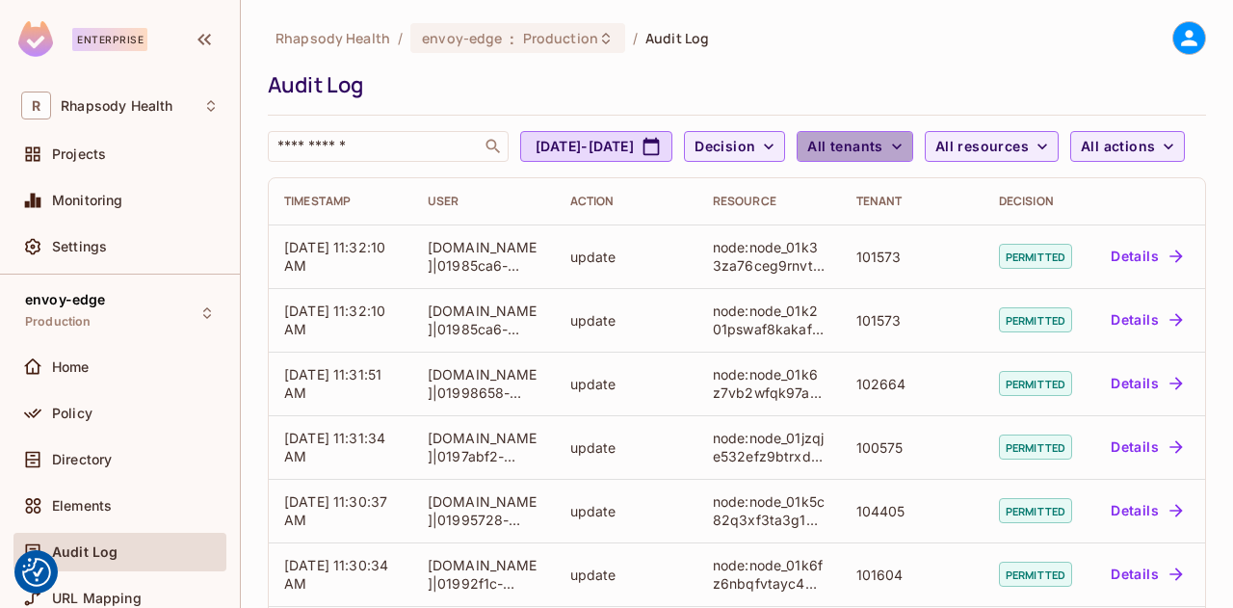
click at [882, 157] on span "All tenants" at bounding box center [844, 147] width 75 height 24
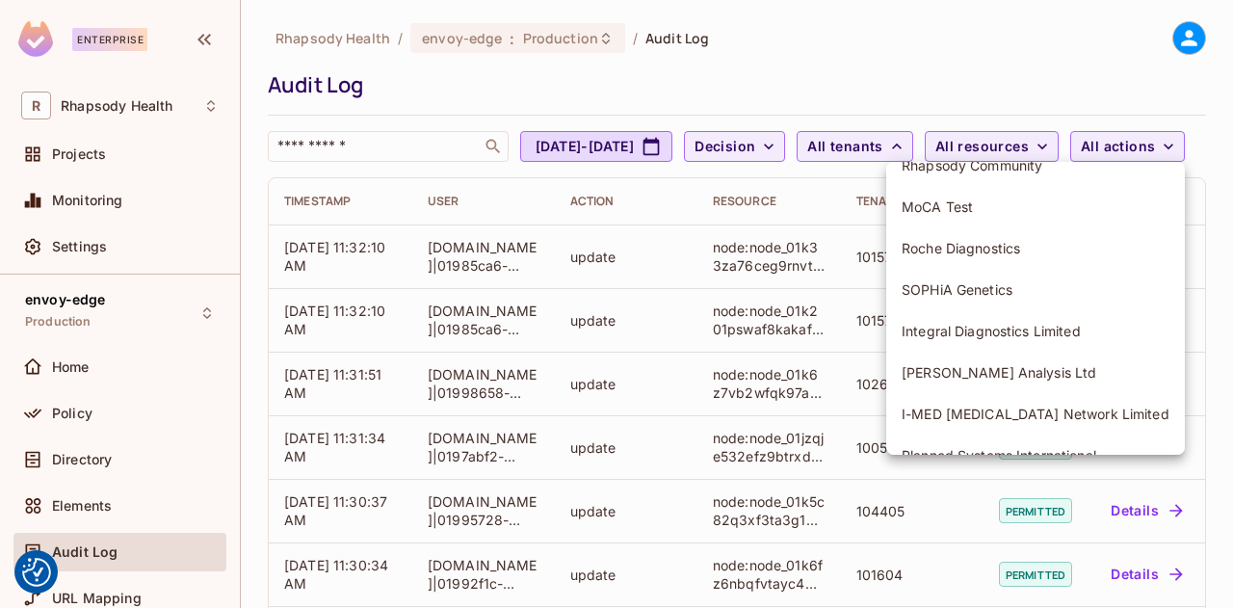
scroll to position [205, 0]
click at [1058, 329] on span "Integral Diagnostics Limited" at bounding box center [1035, 329] width 268 height 18
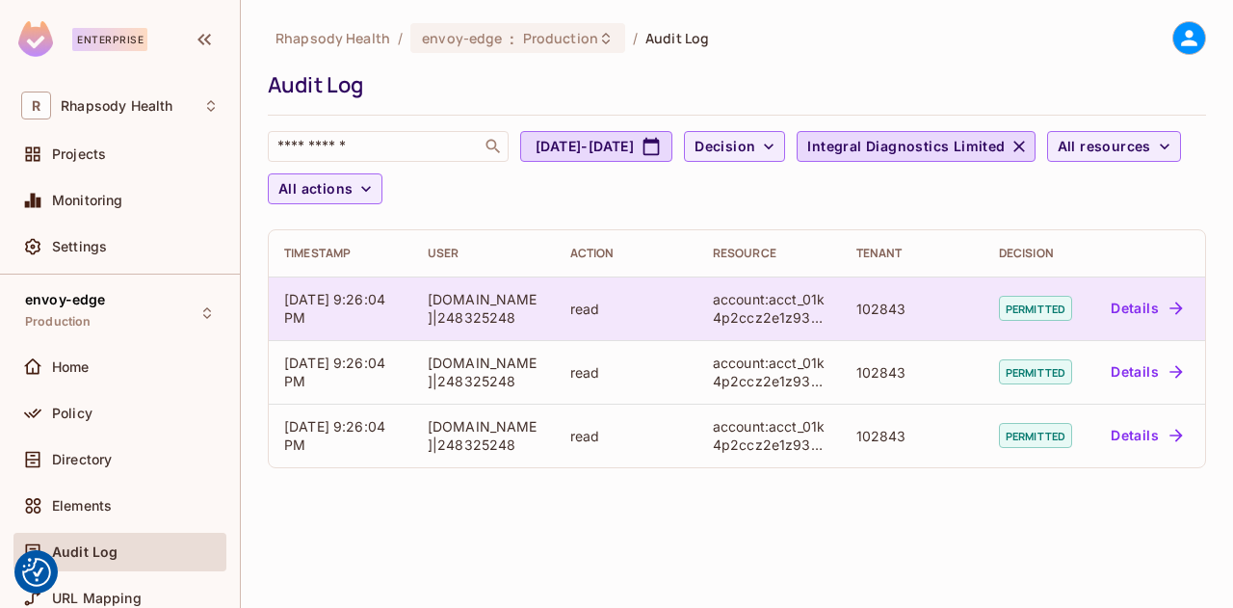
click at [1152, 309] on button "Details" at bounding box center [1146, 308] width 87 height 31
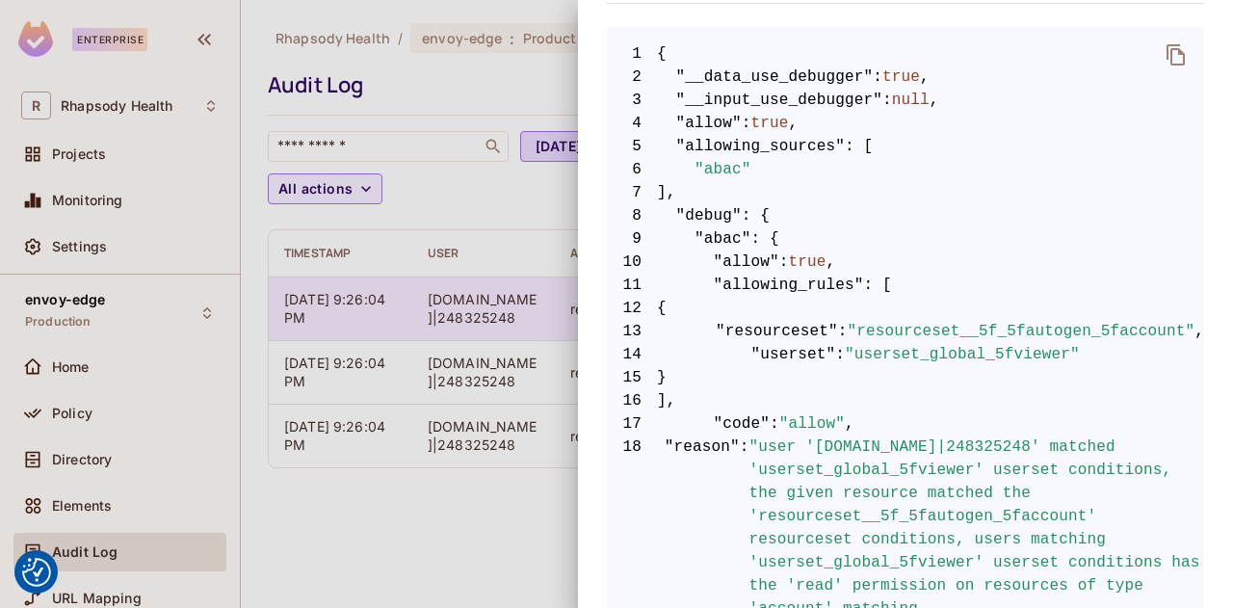
scroll to position [369, 0]
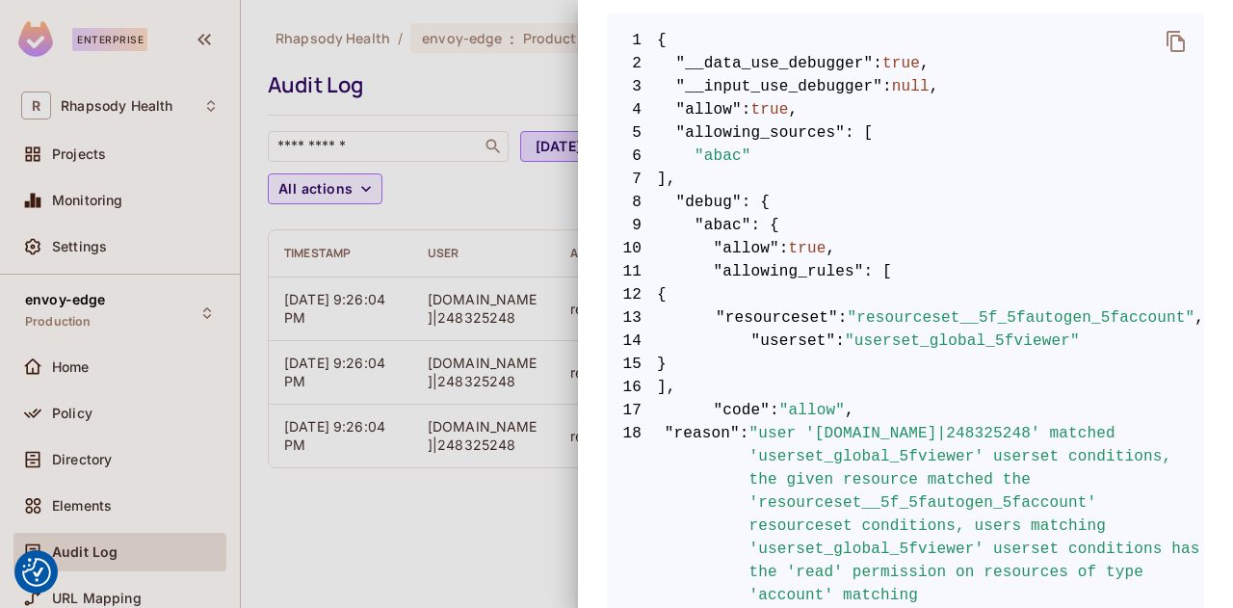
click at [485, 549] on div at bounding box center [616, 304] width 1233 height 608
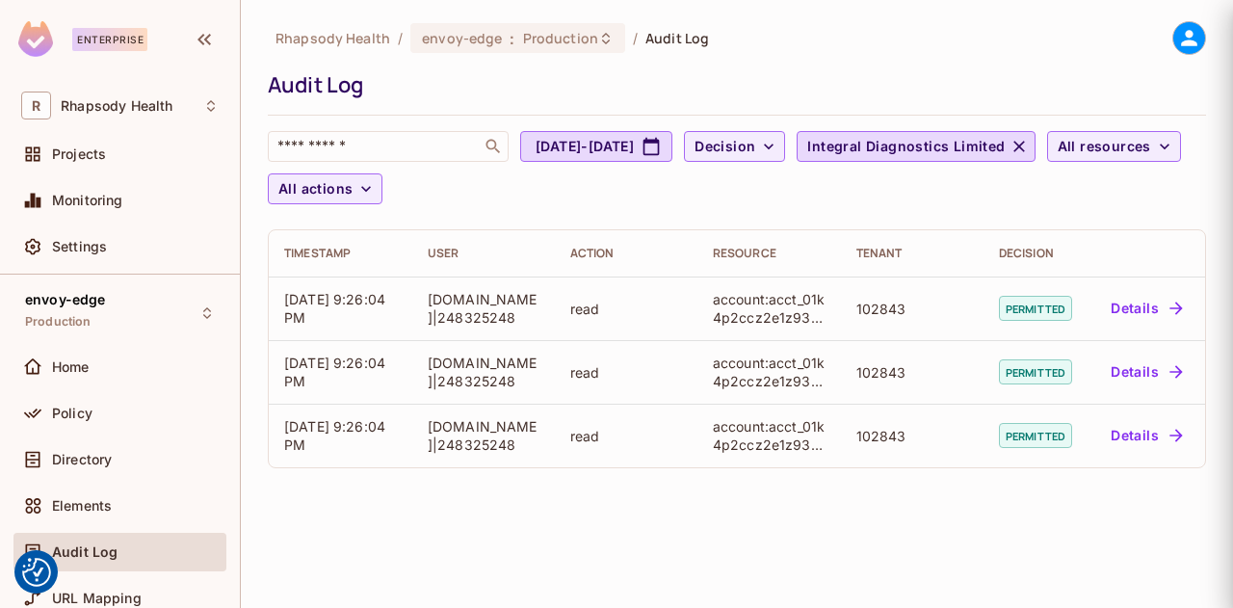
scroll to position [0, 0]
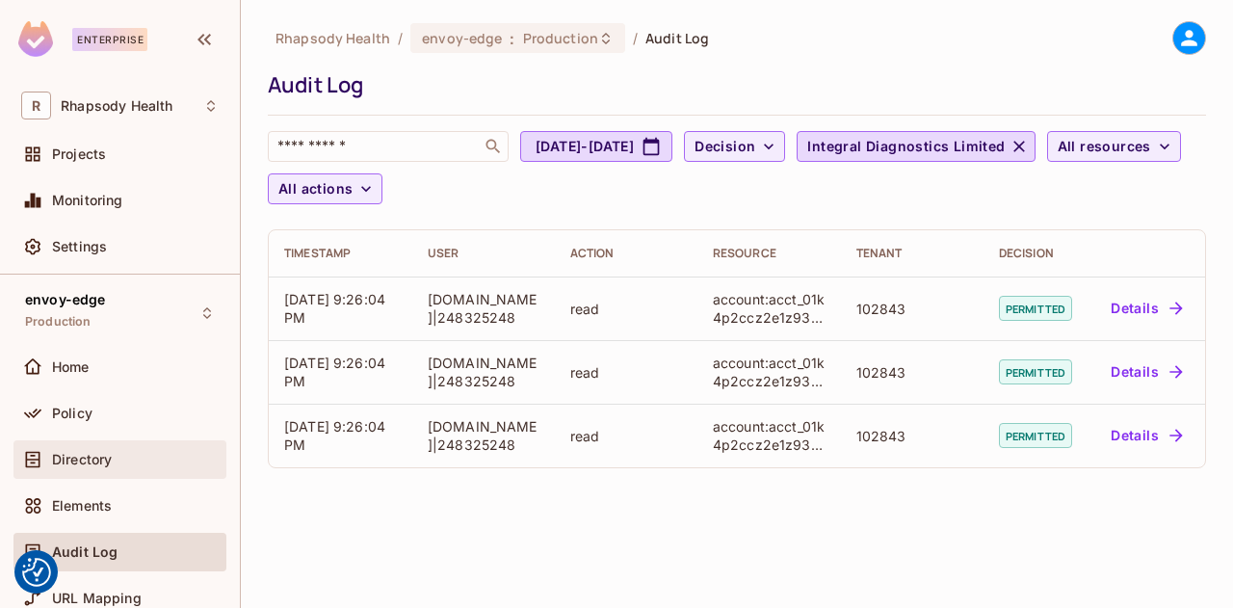
click at [82, 453] on span "Directory" at bounding box center [82, 459] width 60 height 15
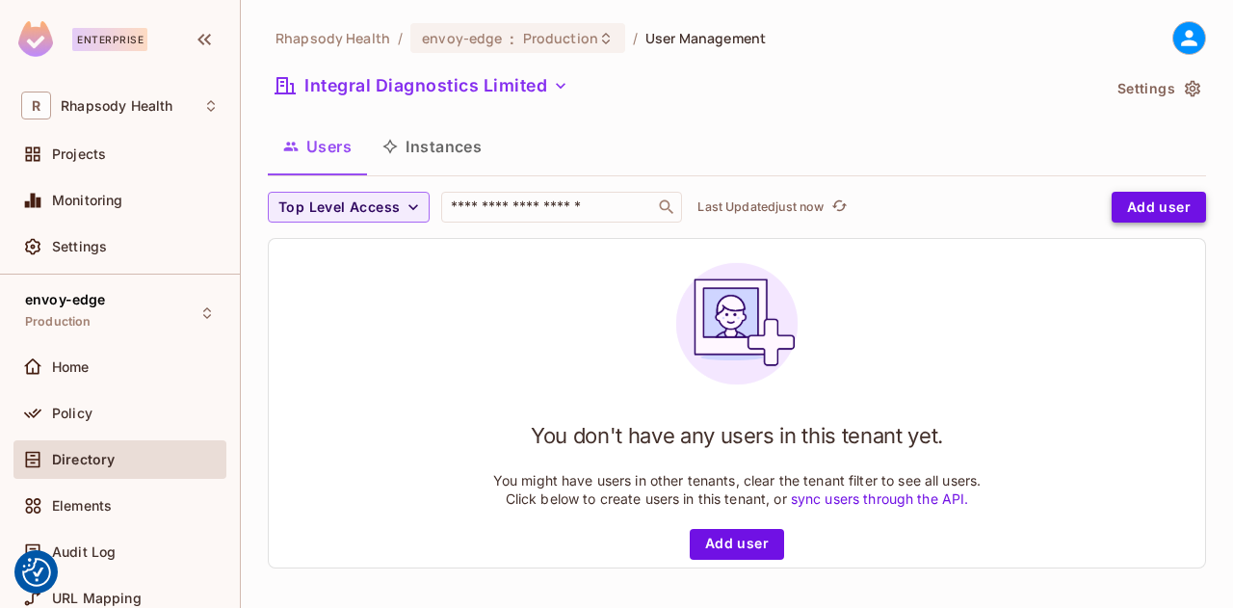
click at [1151, 213] on button "Add user" at bounding box center [1158, 207] width 94 height 31
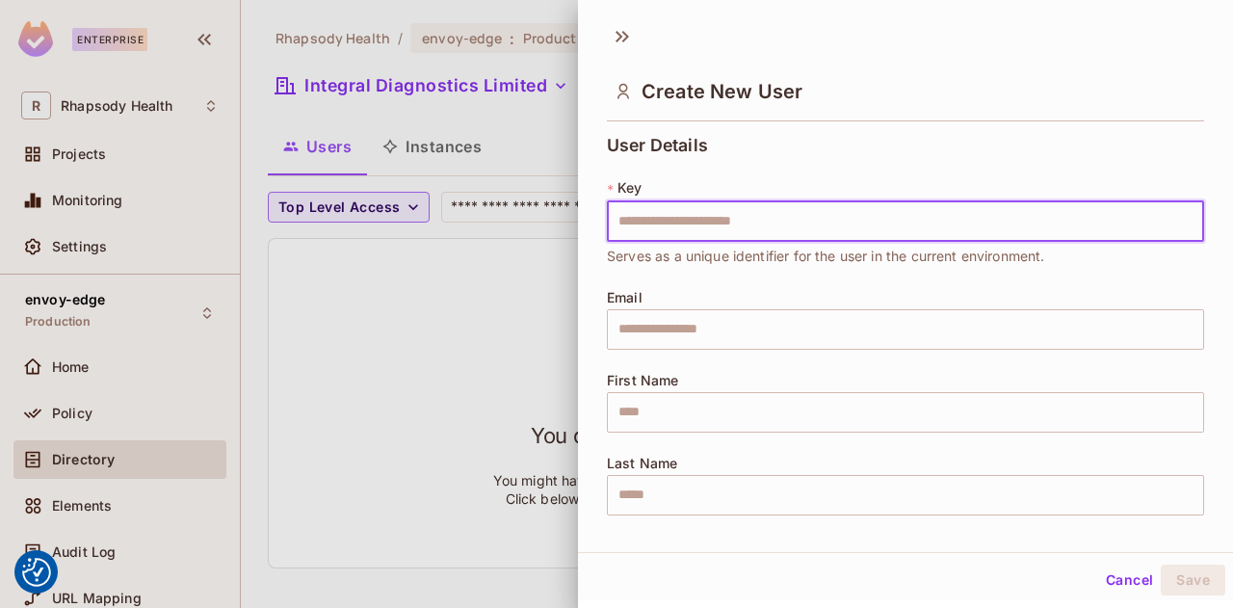
click at [430, 363] on div at bounding box center [616, 304] width 1233 height 608
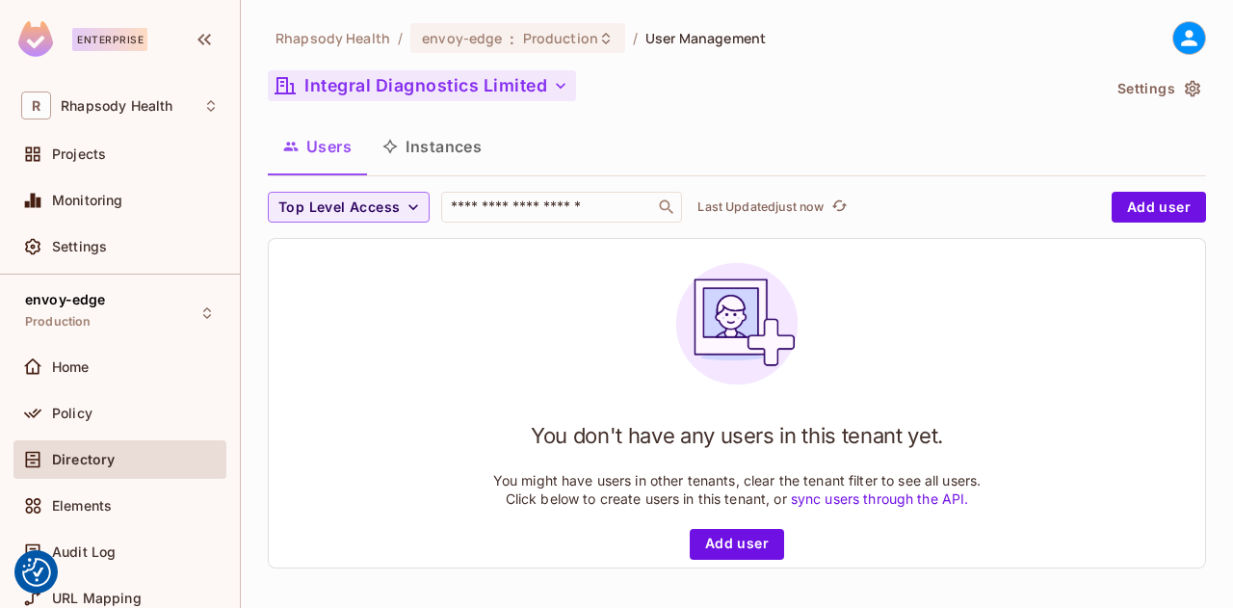
click at [344, 76] on button "Integral Diagnostics Limited" at bounding box center [422, 85] width 308 height 31
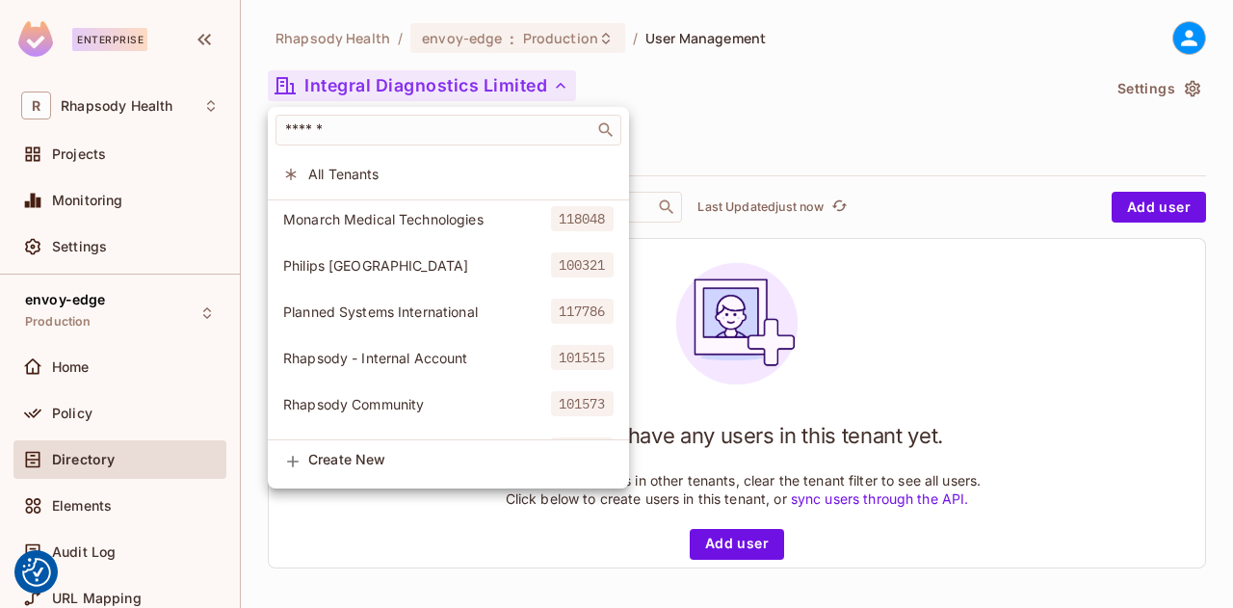
scroll to position [314, 0]
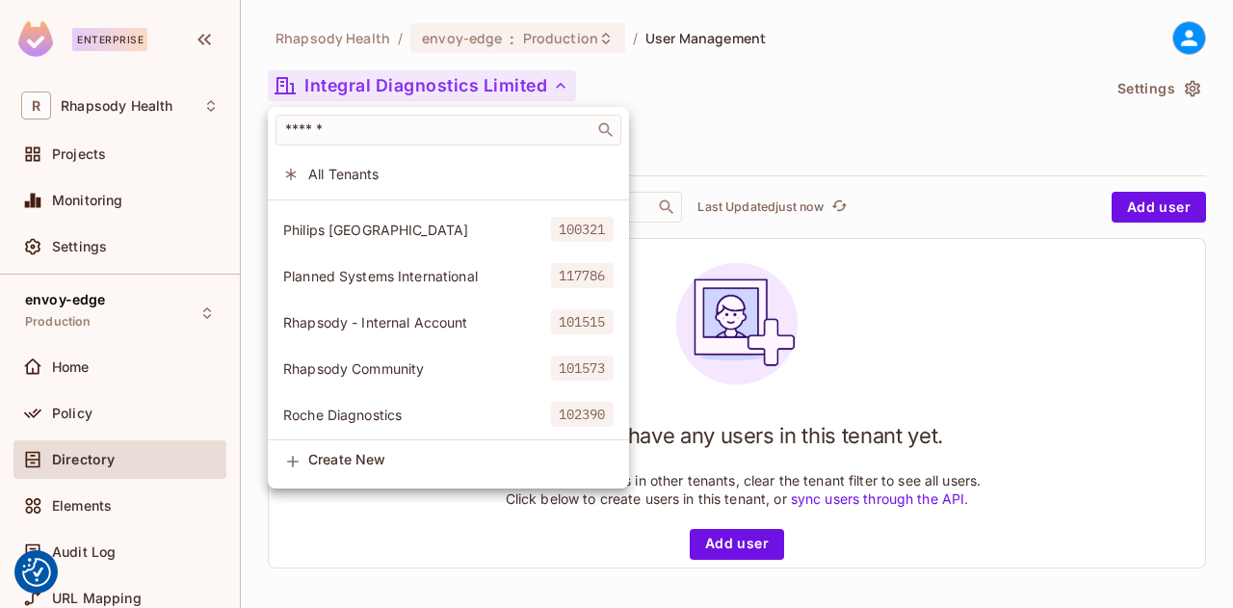
click at [313, 371] on span "Rhapsody Community" at bounding box center [417, 368] width 268 height 18
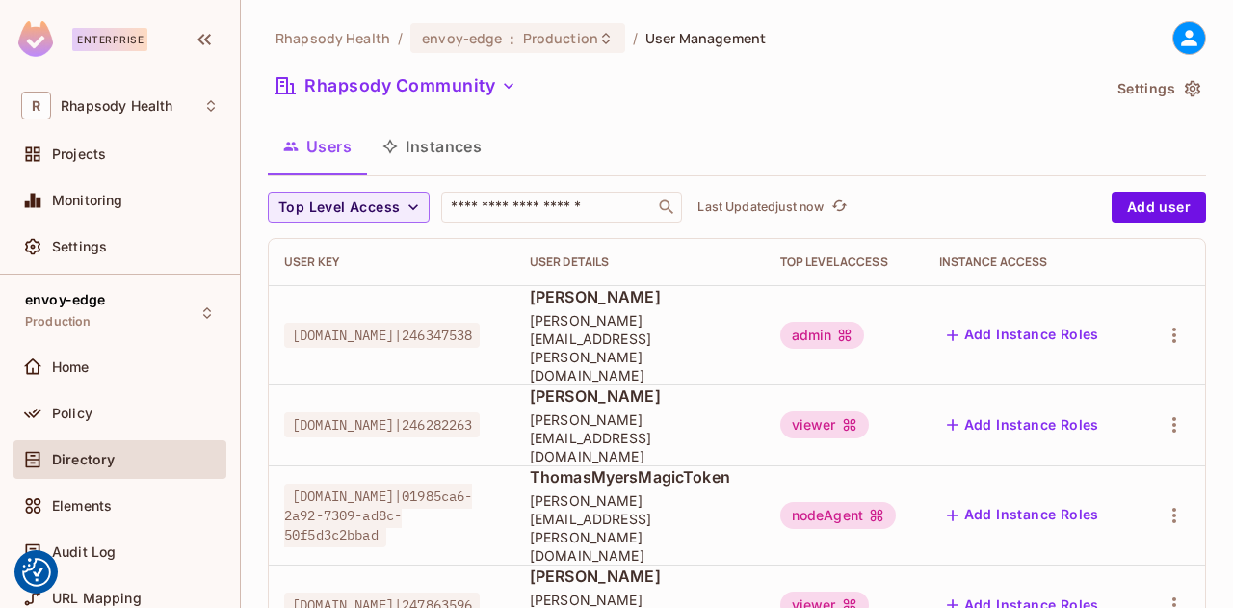
click at [387, 412] on span "[DOMAIN_NAME]|246282263" at bounding box center [381, 424] width 195 height 25
copy span "[DOMAIN_NAME]|246282263"
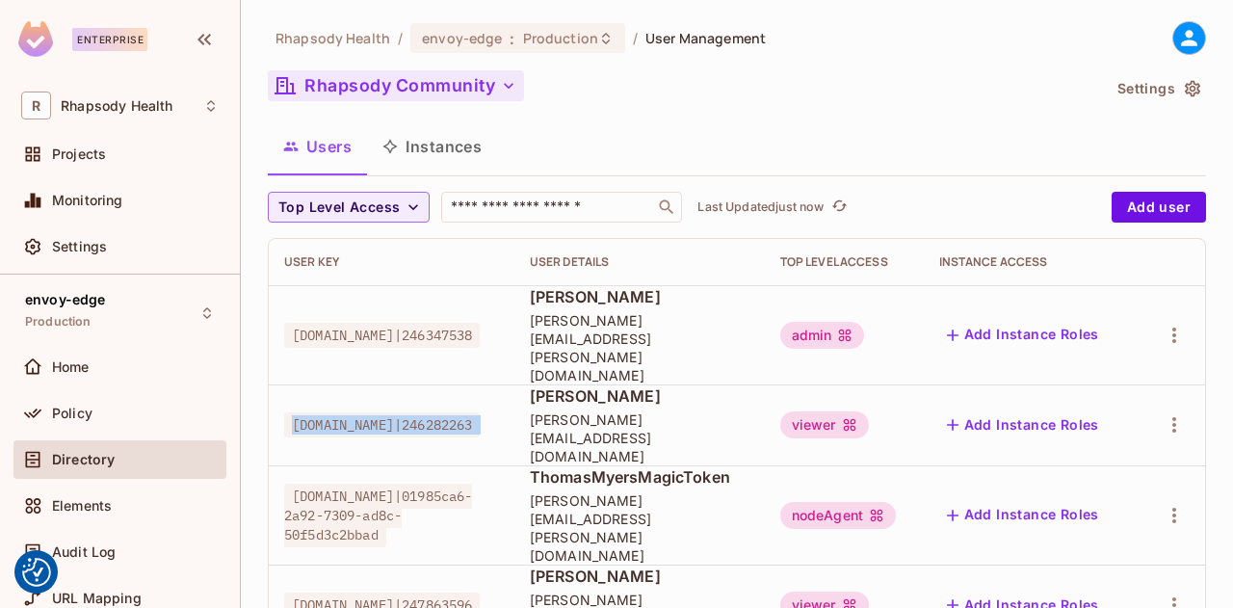
click at [428, 78] on button "Rhapsody Community" at bounding box center [396, 85] width 256 height 31
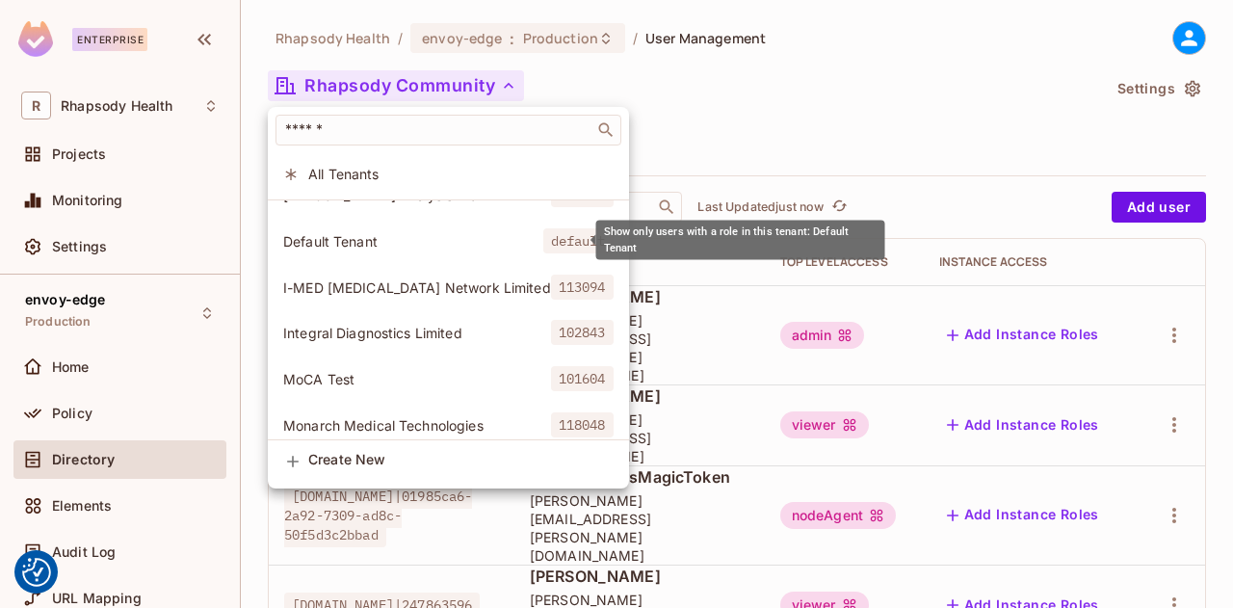
scroll to position [75, 0]
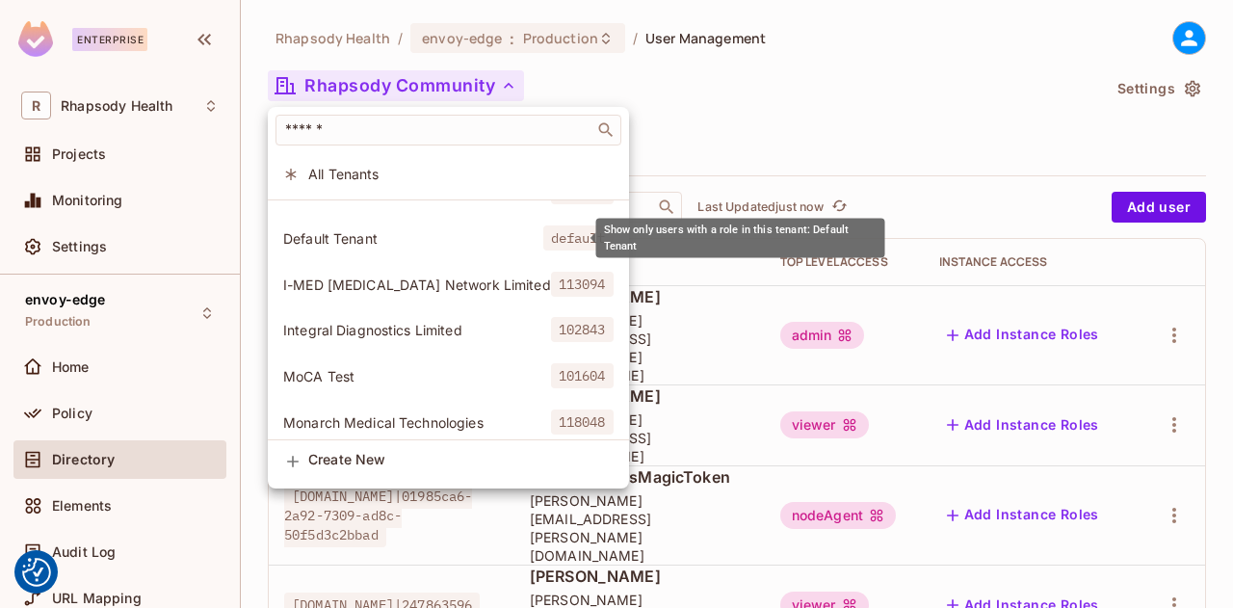
click at [466, 330] on span "Integral Diagnostics Limited" at bounding box center [417, 330] width 268 height 18
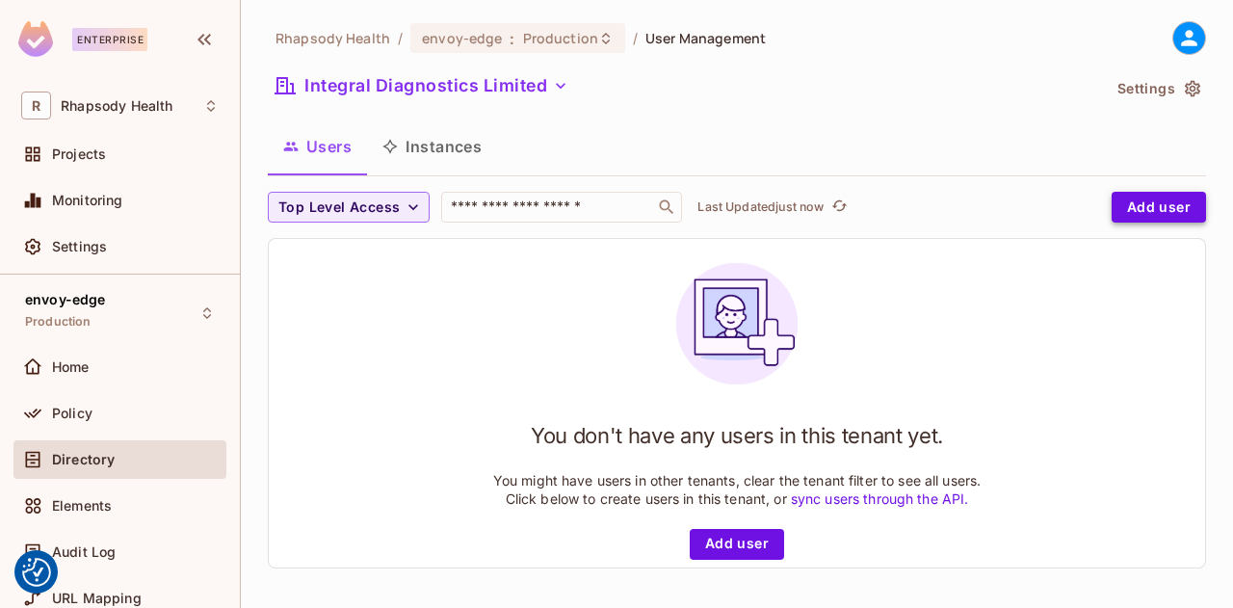
click at [1125, 211] on button "Add user" at bounding box center [1158, 207] width 94 height 31
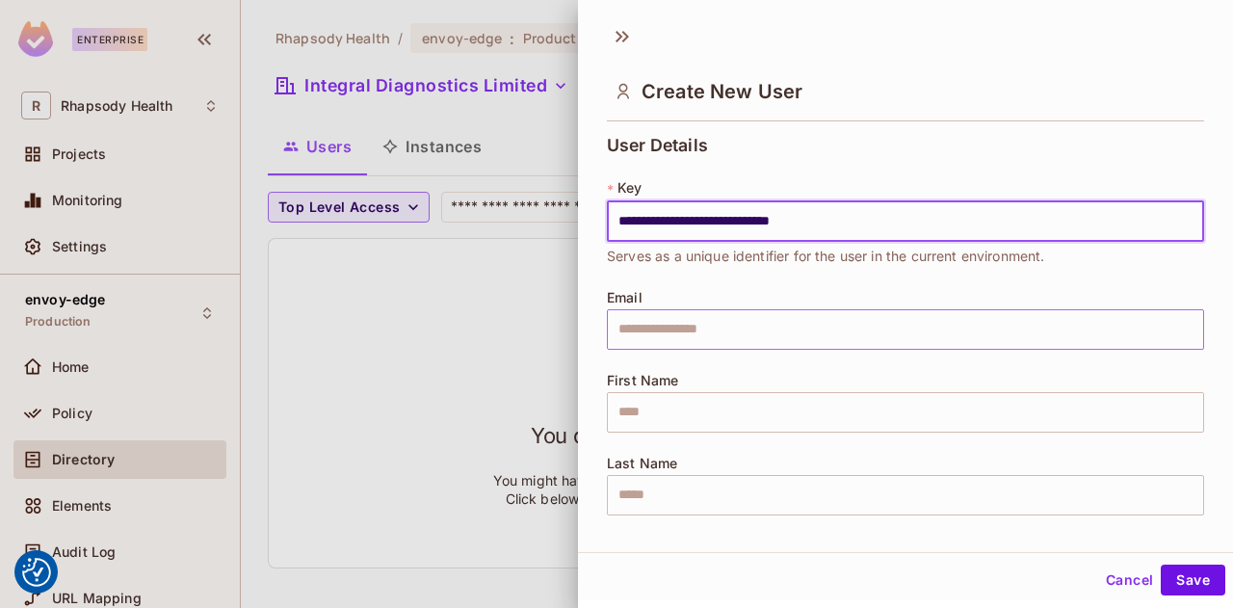
type input "**********"
click at [967, 336] on input "text" at bounding box center [905, 329] width 597 height 40
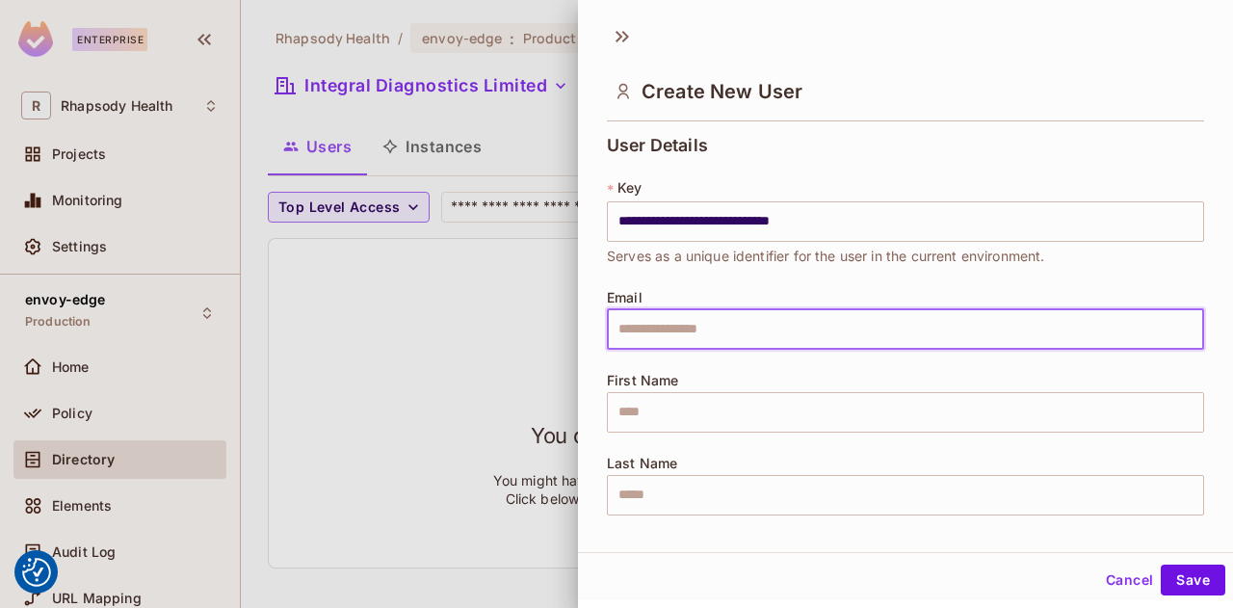
type input "**********"
click at [974, 408] on input "text" at bounding box center [905, 412] width 597 height 40
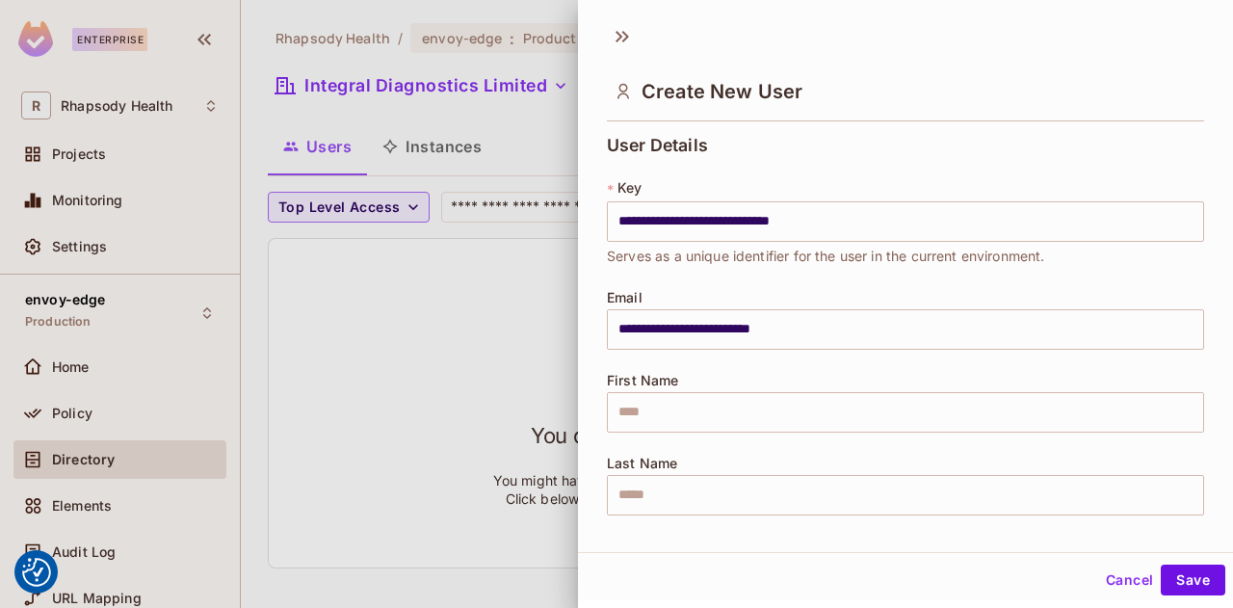
drag, startPoint x: 974, startPoint y: 408, endPoint x: 426, endPoint y: 308, distance: 557.0
click at [426, 308] on div at bounding box center [616, 304] width 1233 height 608
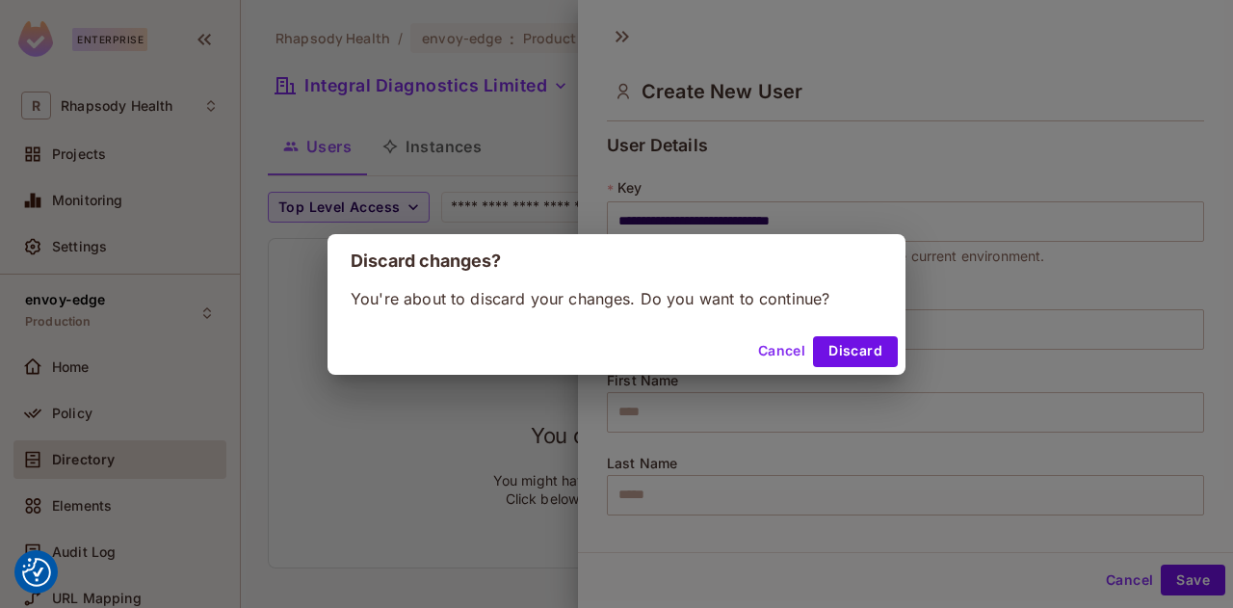
click at [786, 349] on button "Cancel" at bounding box center [781, 351] width 63 height 31
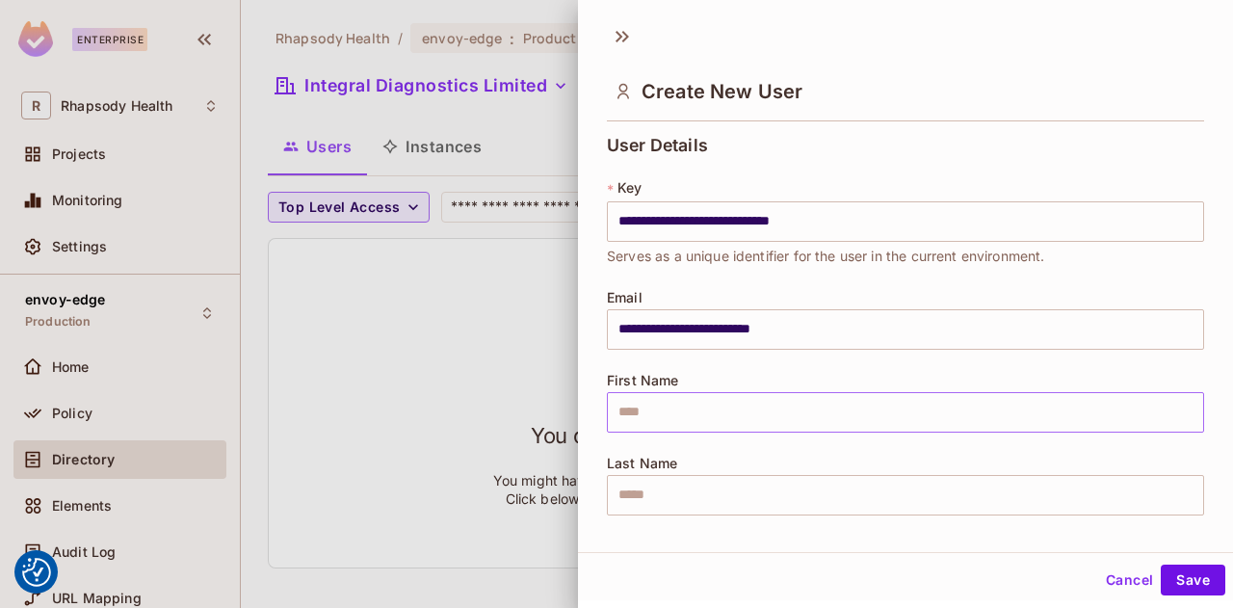
click at [820, 406] on input "text" at bounding box center [905, 412] width 597 height 40
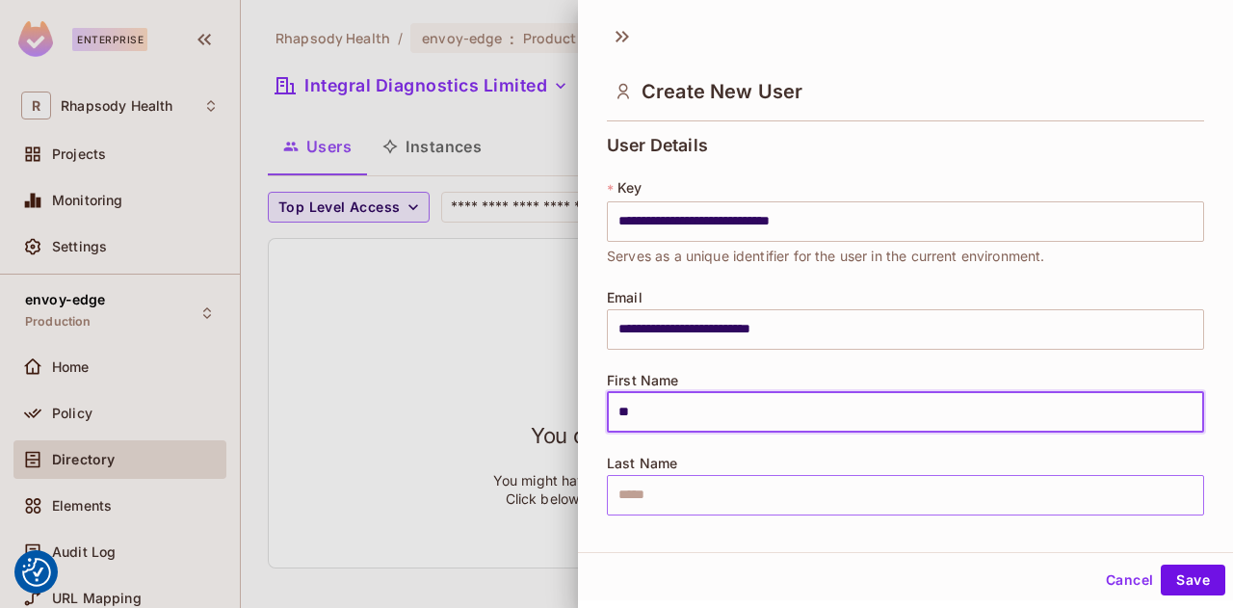
type input "**"
click at [820, 489] on input "text" at bounding box center [905, 495] width 597 height 40
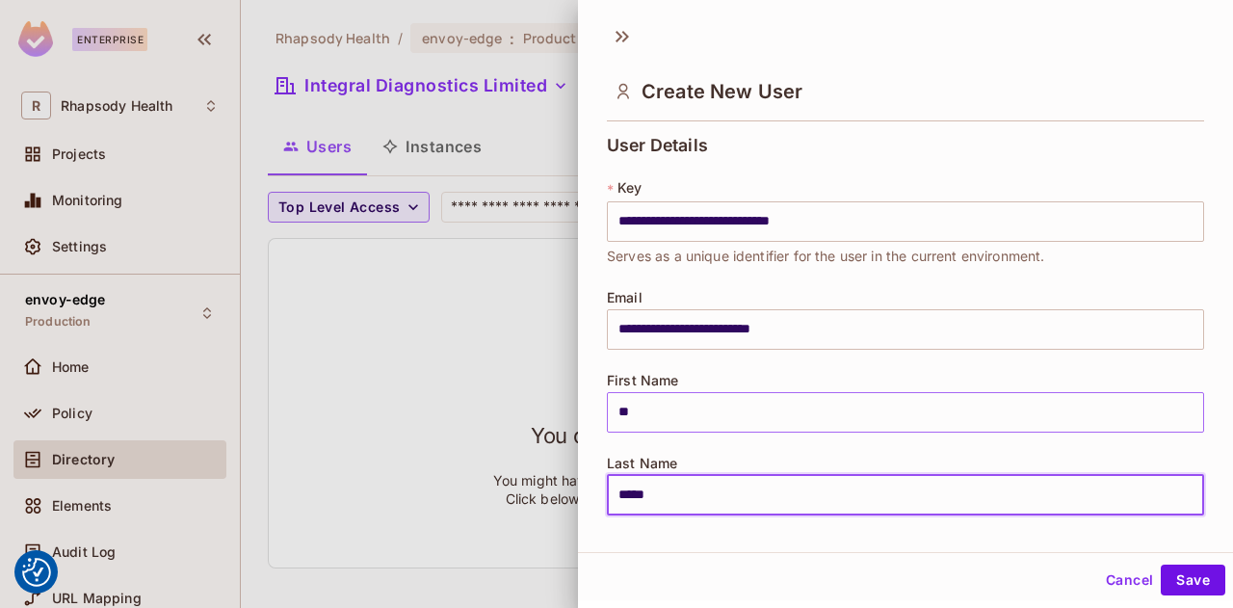
type input "*****"
click at [988, 412] on input "**" at bounding box center [905, 412] width 597 height 40
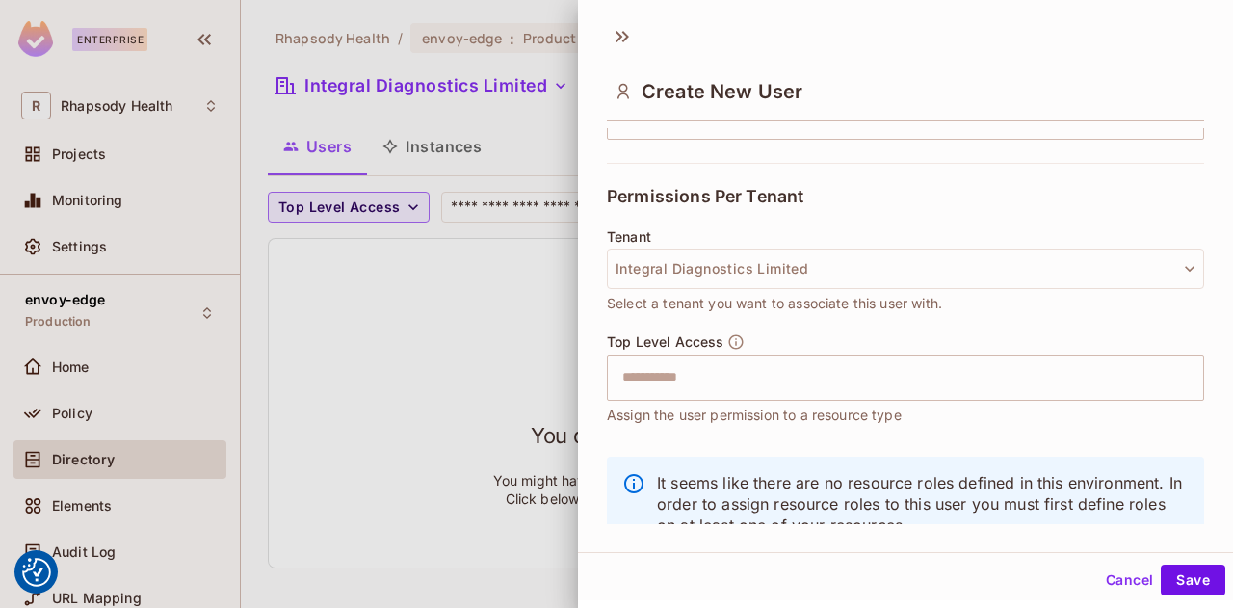
scroll to position [383, 0]
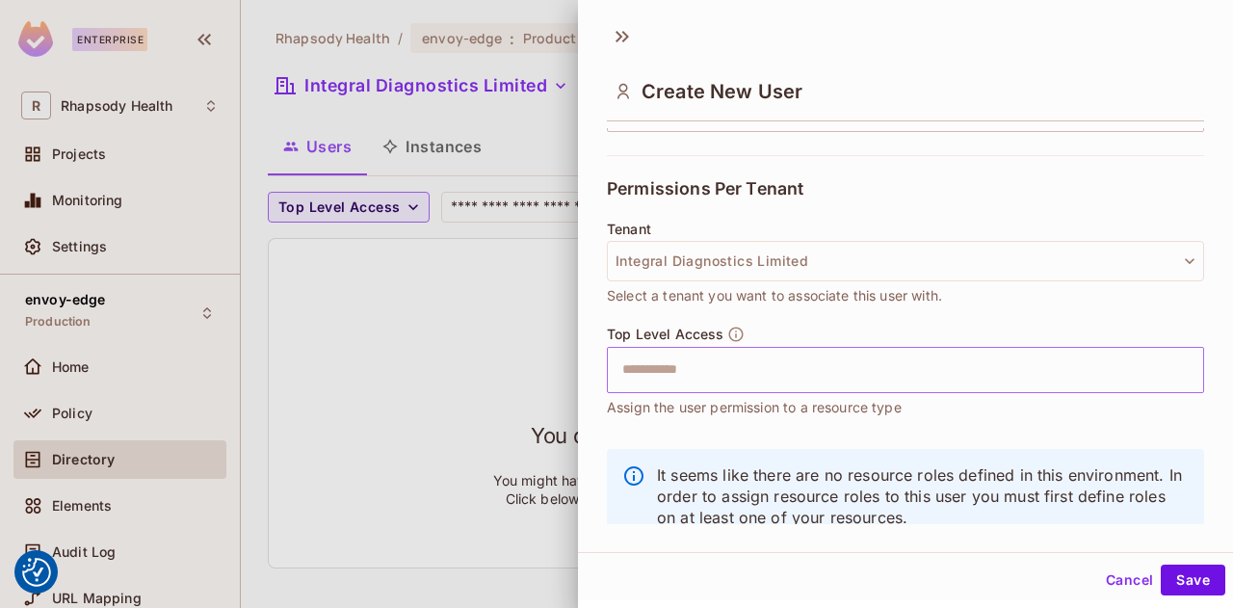
type input "*****"
click at [1040, 366] on input "text" at bounding box center [888, 370] width 556 height 39
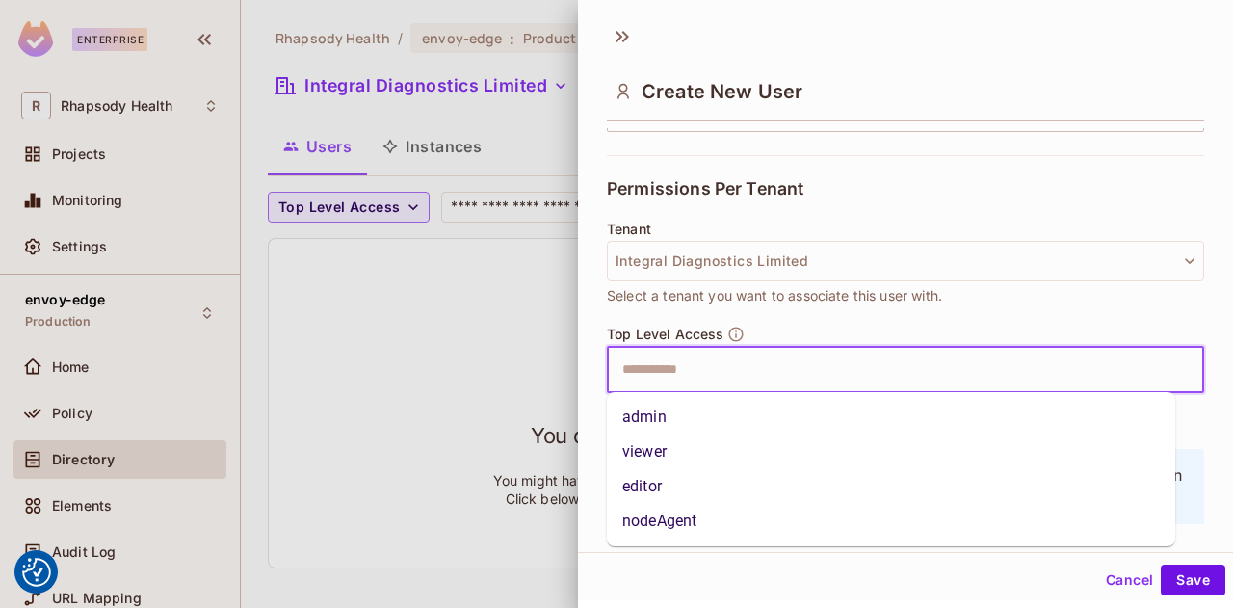
click at [1085, 423] on li "admin" at bounding box center [891, 417] width 568 height 35
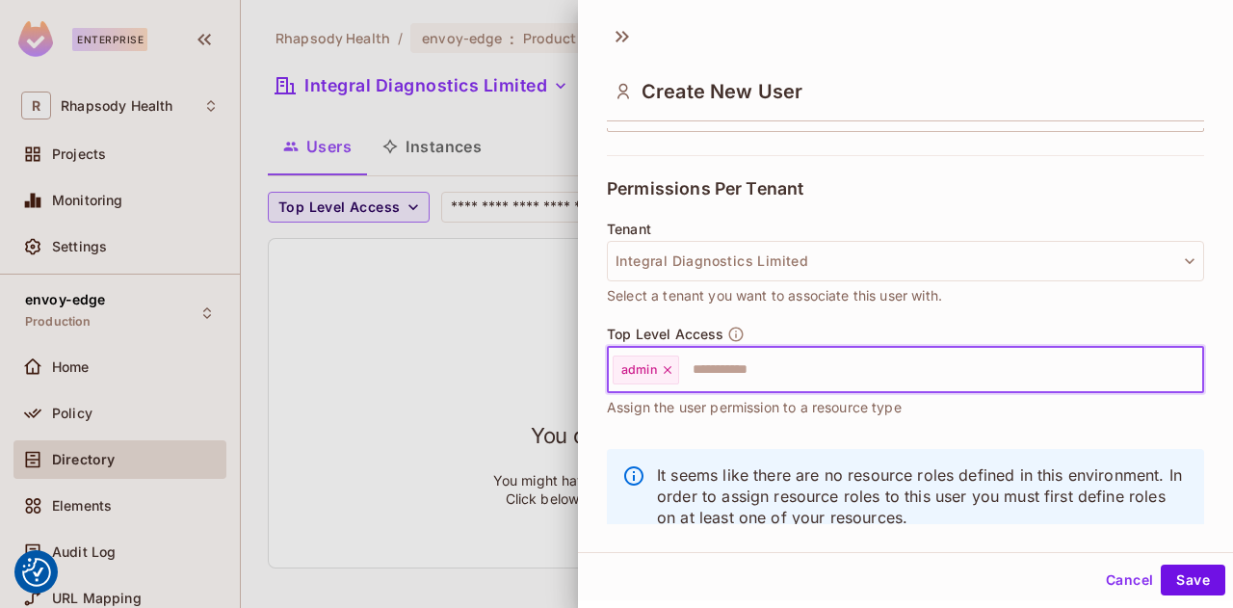
scroll to position [433, 0]
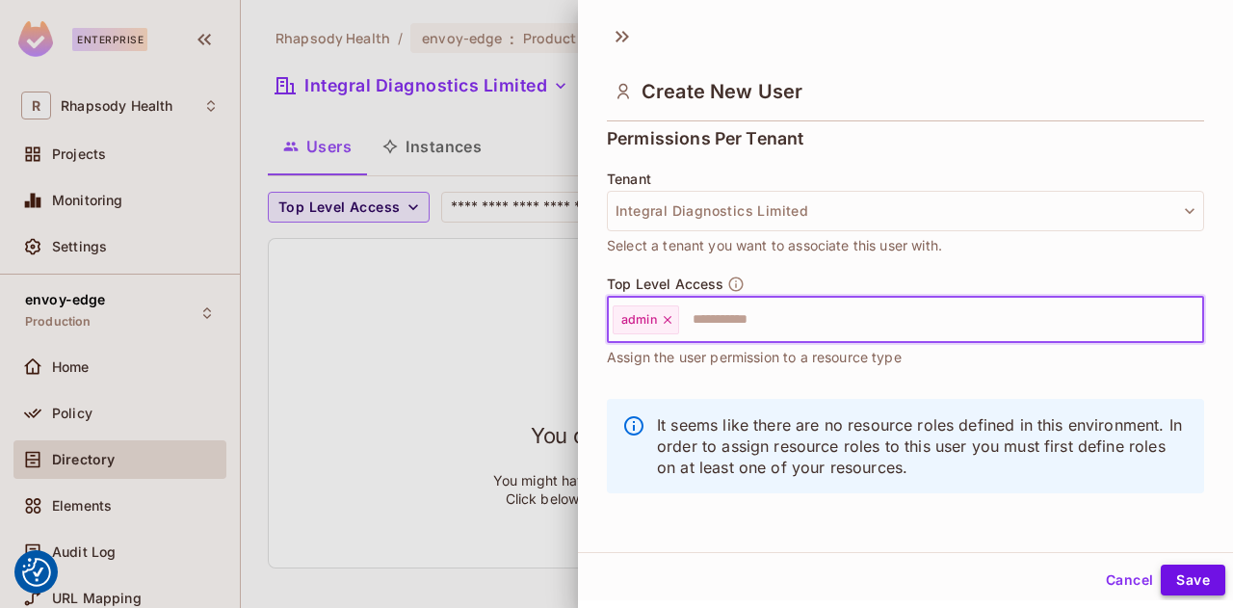
click at [1184, 567] on button "Save" at bounding box center [1192, 579] width 65 height 31
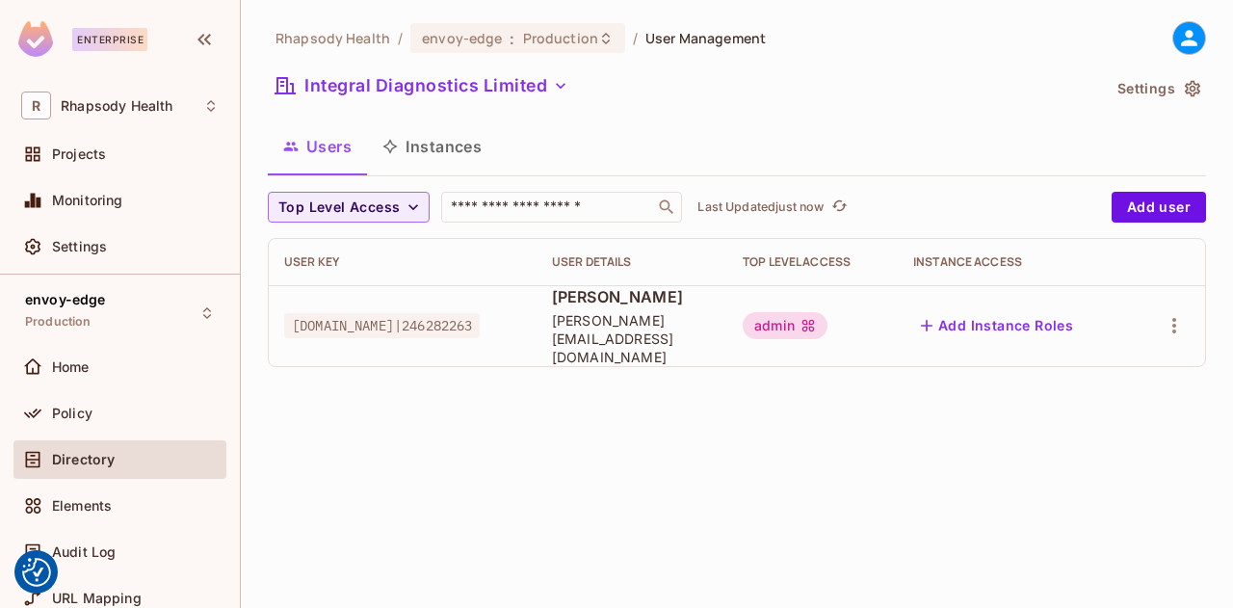
click at [1123, 485] on div "Rhapsody Health / envoy-edge : Production / User Management Integral Diagnostic…" at bounding box center [737, 304] width 992 height 608
click at [1030, 522] on div "Rhapsody Health / envoy-edge : Production / User Management Integral Diagnostic…" at bounding box center [737, 304] width 992 height 608
click at [1122, 439] on div "Rhapsody Health / envoy-edge : Production / User Management Integral Diagnostic…" at bounding box center [737, 304] width 992 height 608
